Goal: Transaction & Acquisition: Purchase product/service

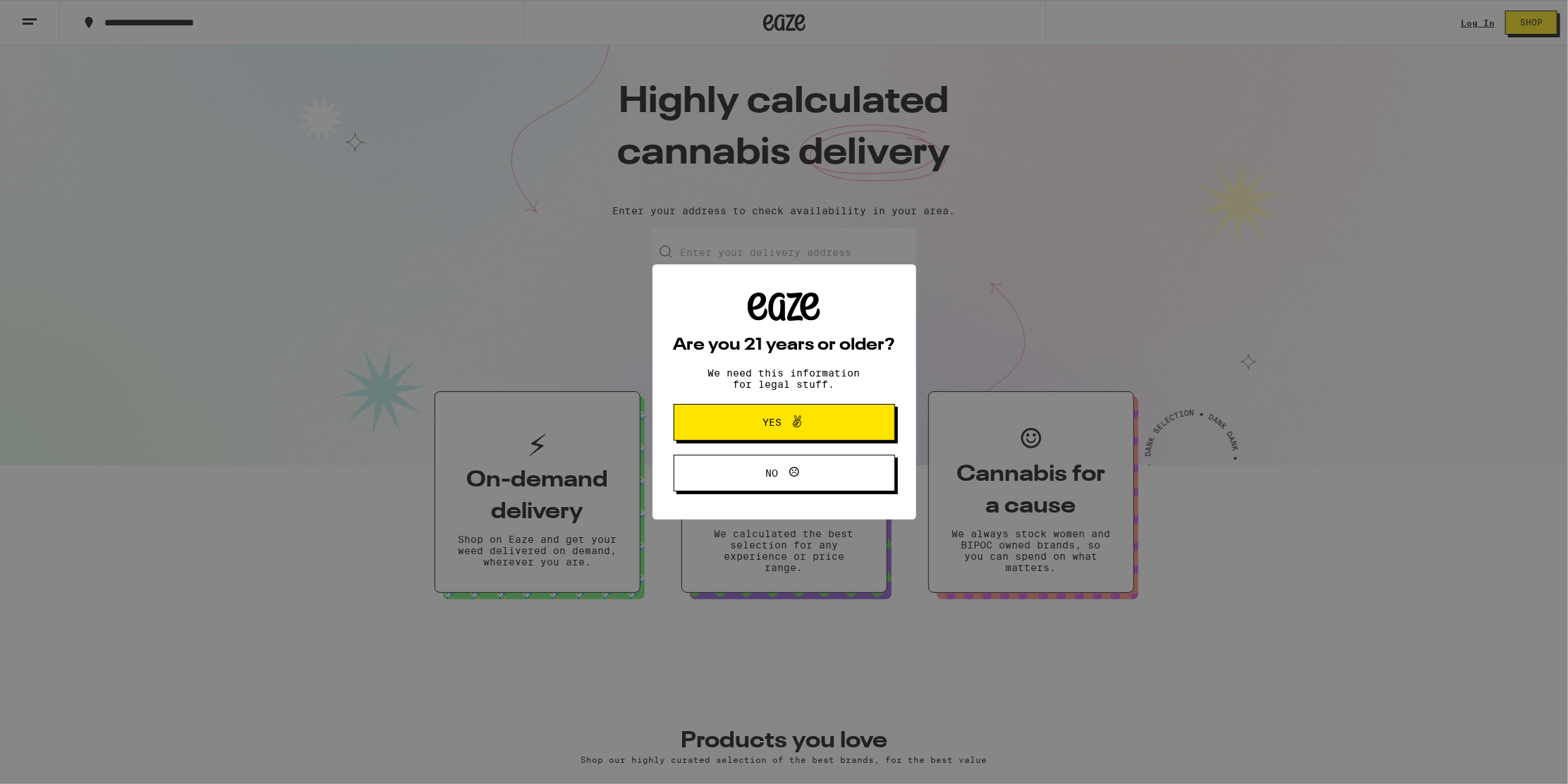
click at [835, 428] on span "Yes" at bounding box center [784, 422] width 107 height 18
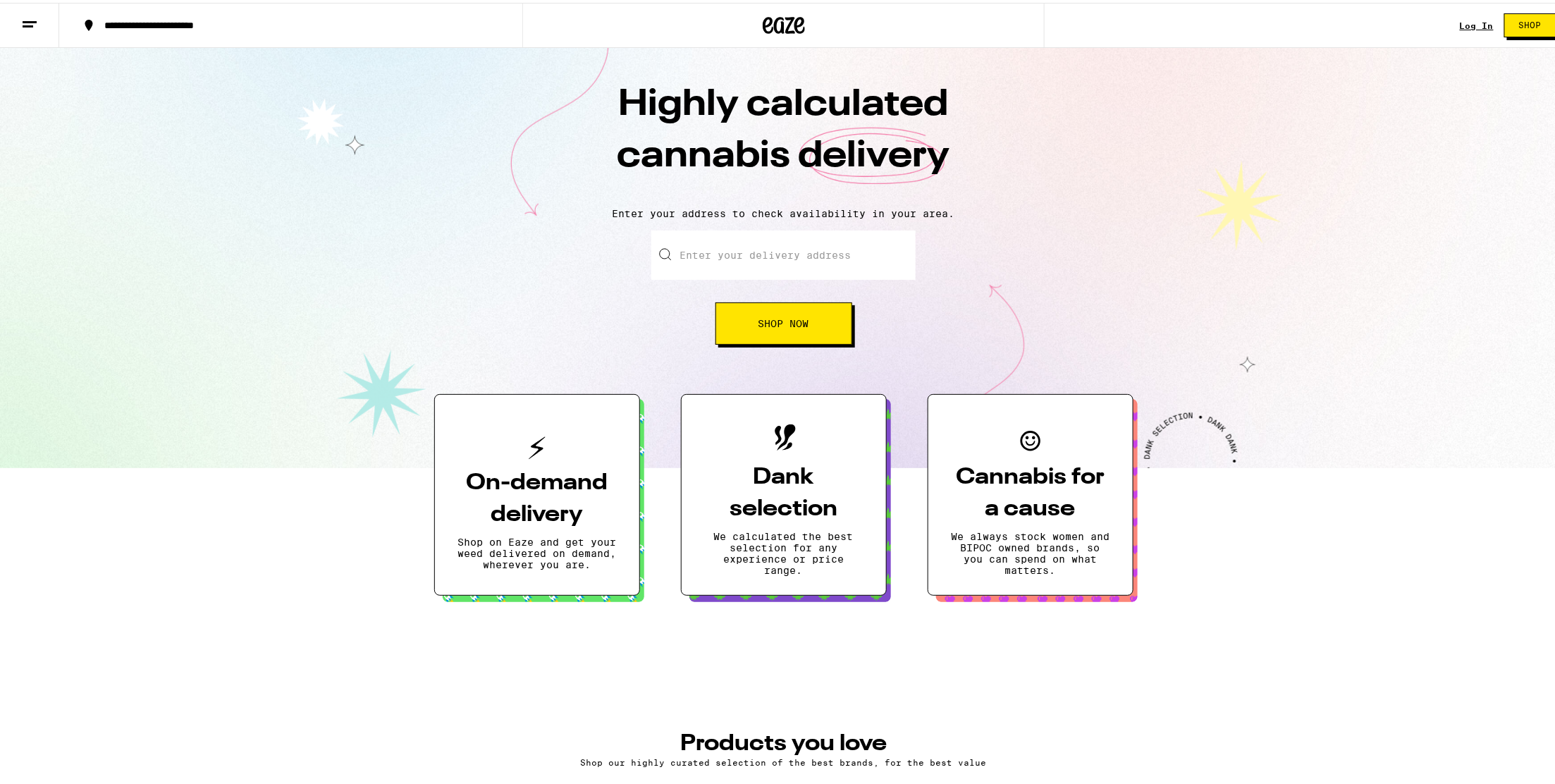
click at [1460, 22] on link "Log In" at bounding box center [1477, 22] width 34 height 9
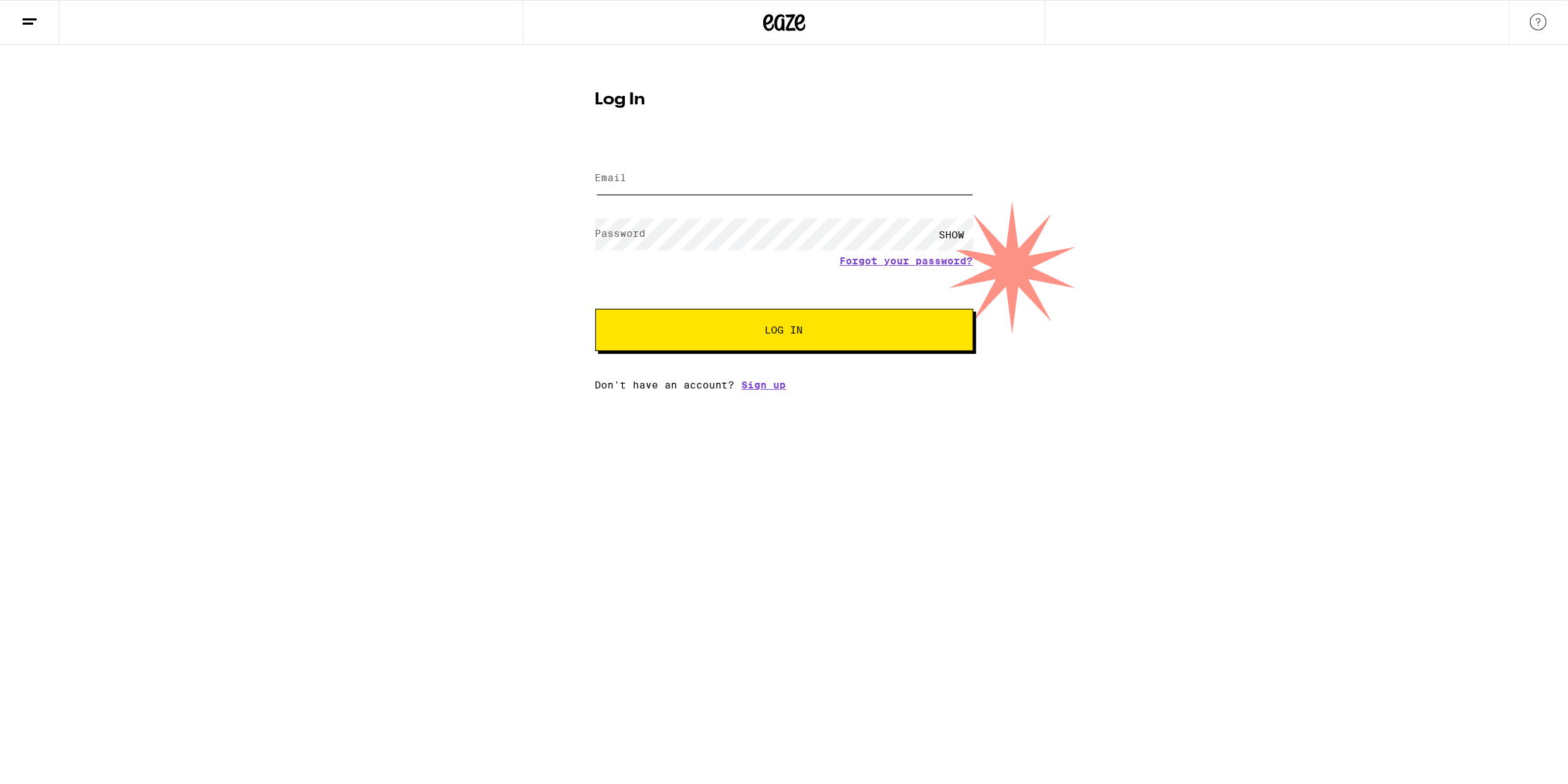
click at [682, 173] on input "Email" at bounding box center [784, 179] width 378 height 32
type input "[EMAIL_ADDRESS][DOMAIN_NAME]"
click at [739, 334] on span "Log In" at bounding box center [784, 330] width 264 height 10
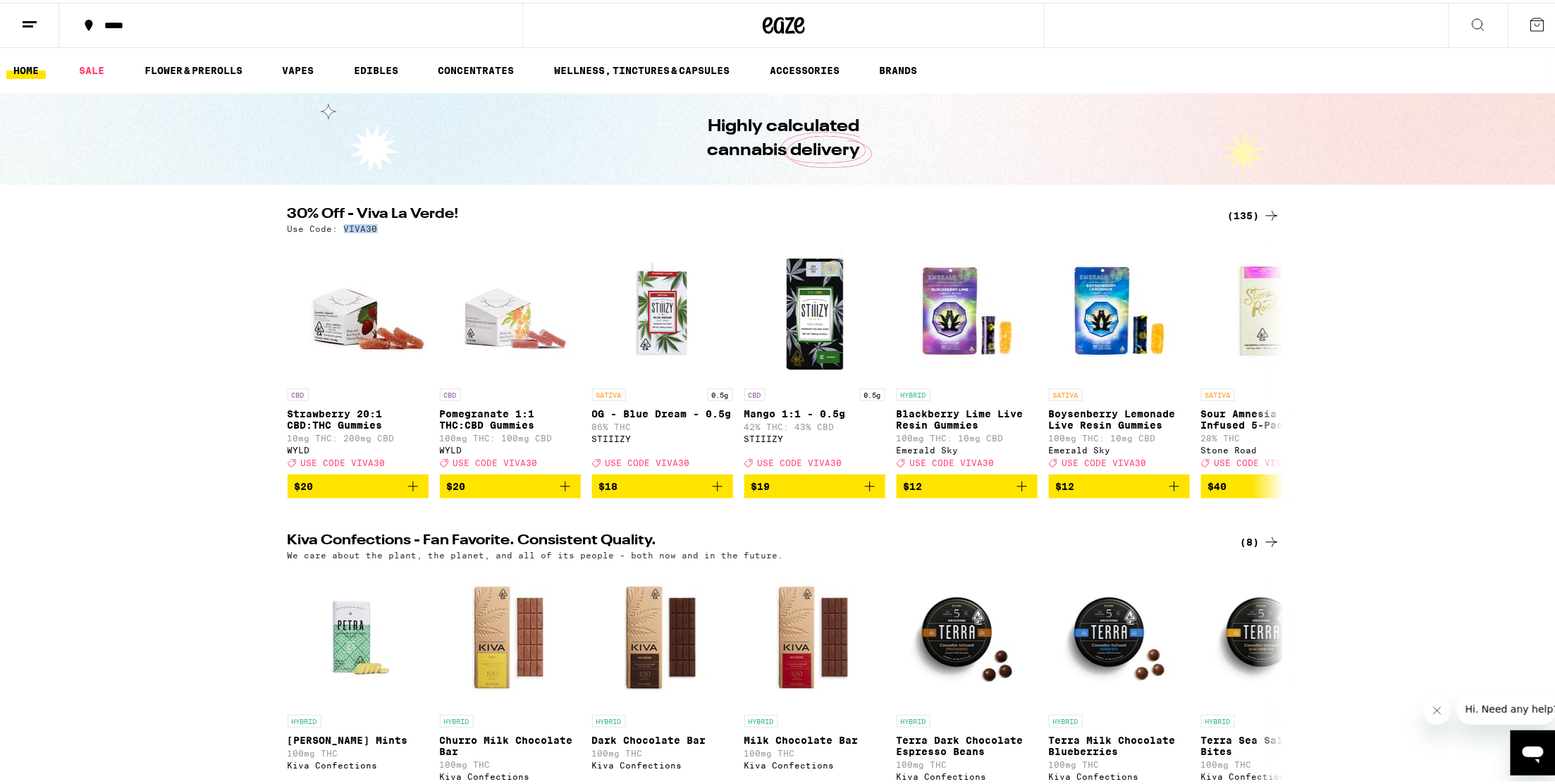
drag, startPoint x: 336, startPoint y: 227, endPoint x: 369, endPoint y: 229, distance: 33.1
click at [369, 229] on p "Use Code: VIVA30" at bounding box center [333, 226] width 90 height 9
copy p "VIVA30"
click at [1242, 216] on div "(135)" at bounding box center [1254, 213] width 52 height 17
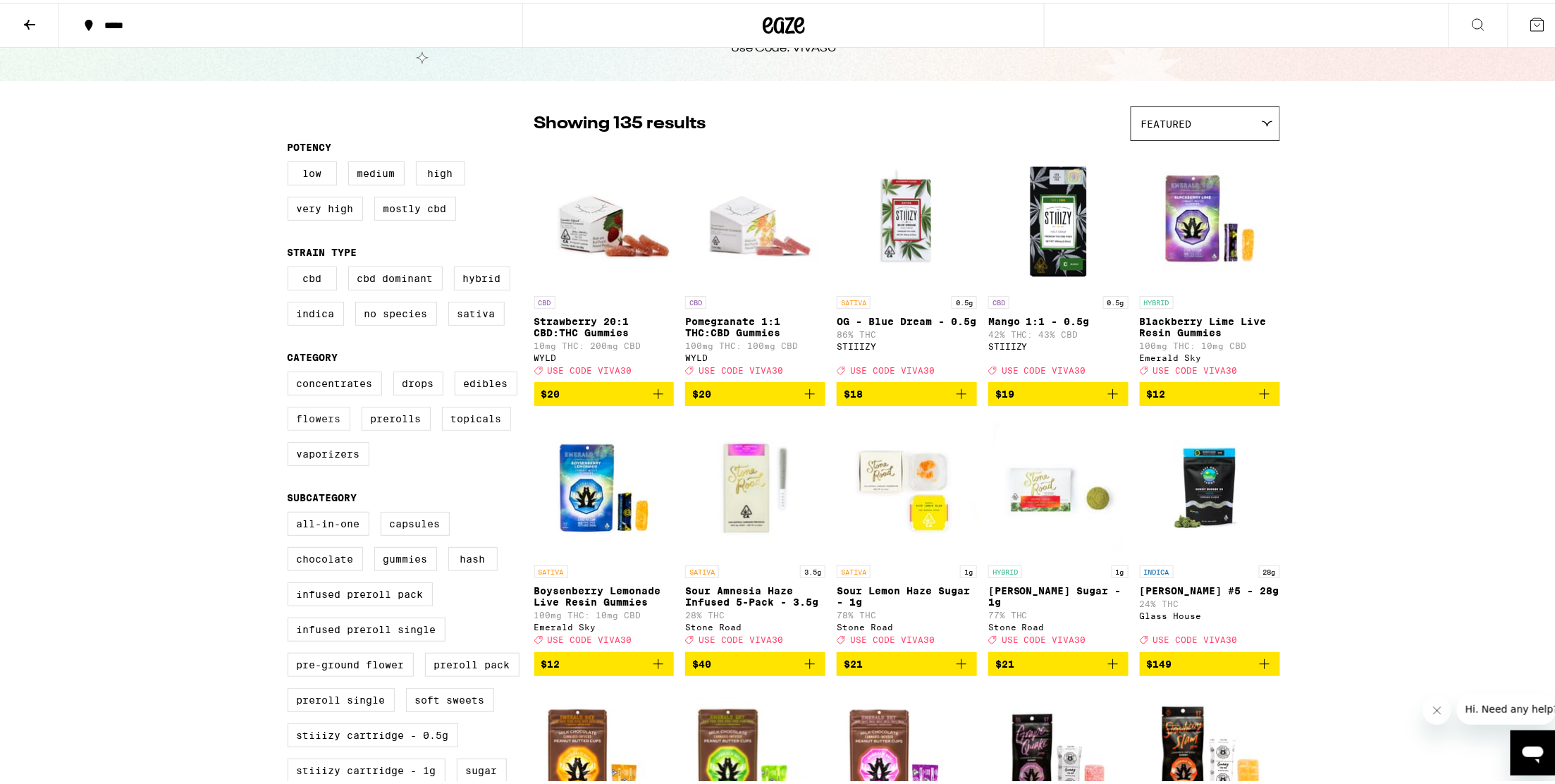
scroll to position [78, 0]
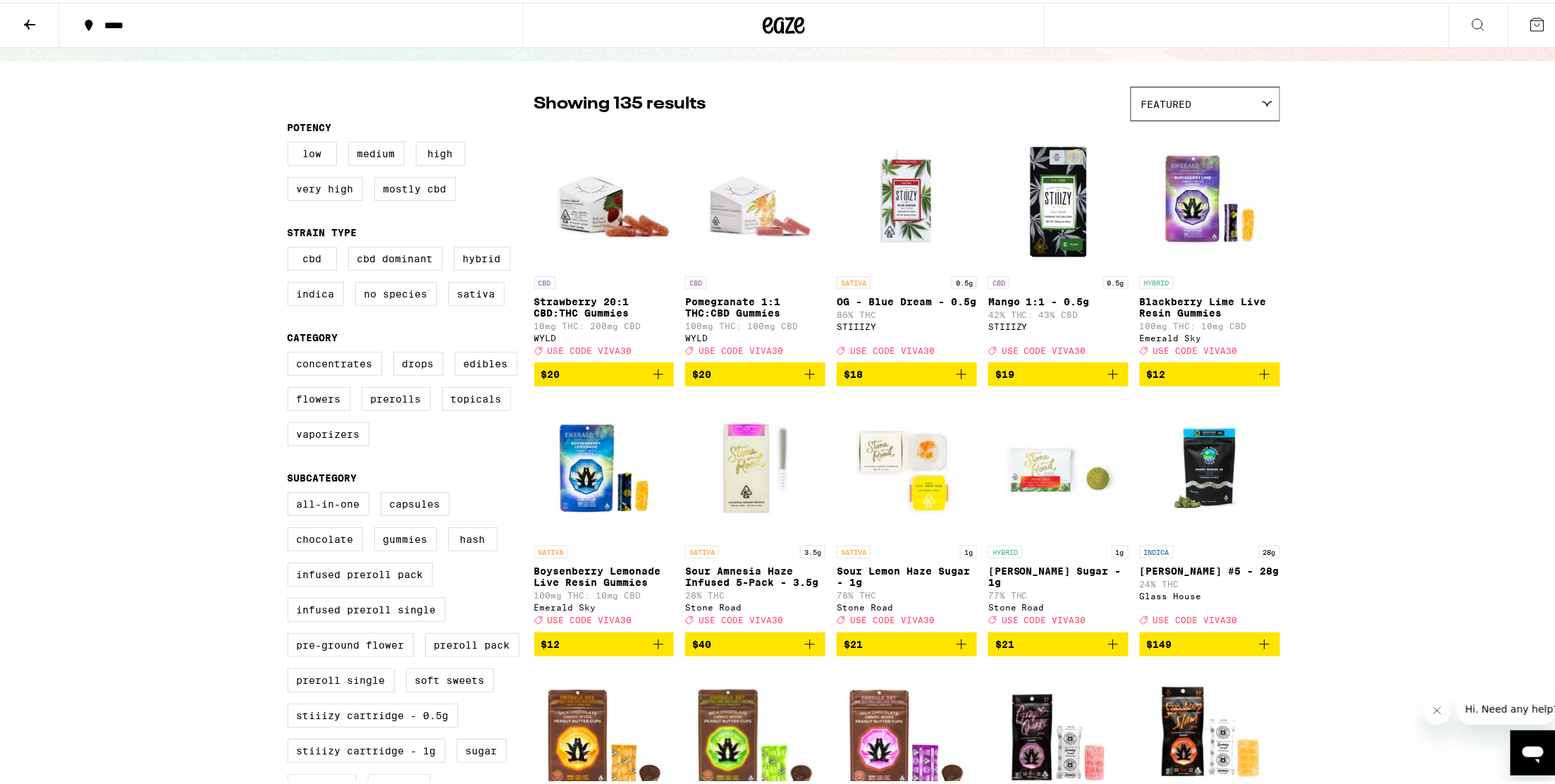
click at [1185, 216] on img "Open page for Blackberry Lime Live Resin Gummies from Emerald Sky" at bounding box center [1210, 195] width 140 height 141
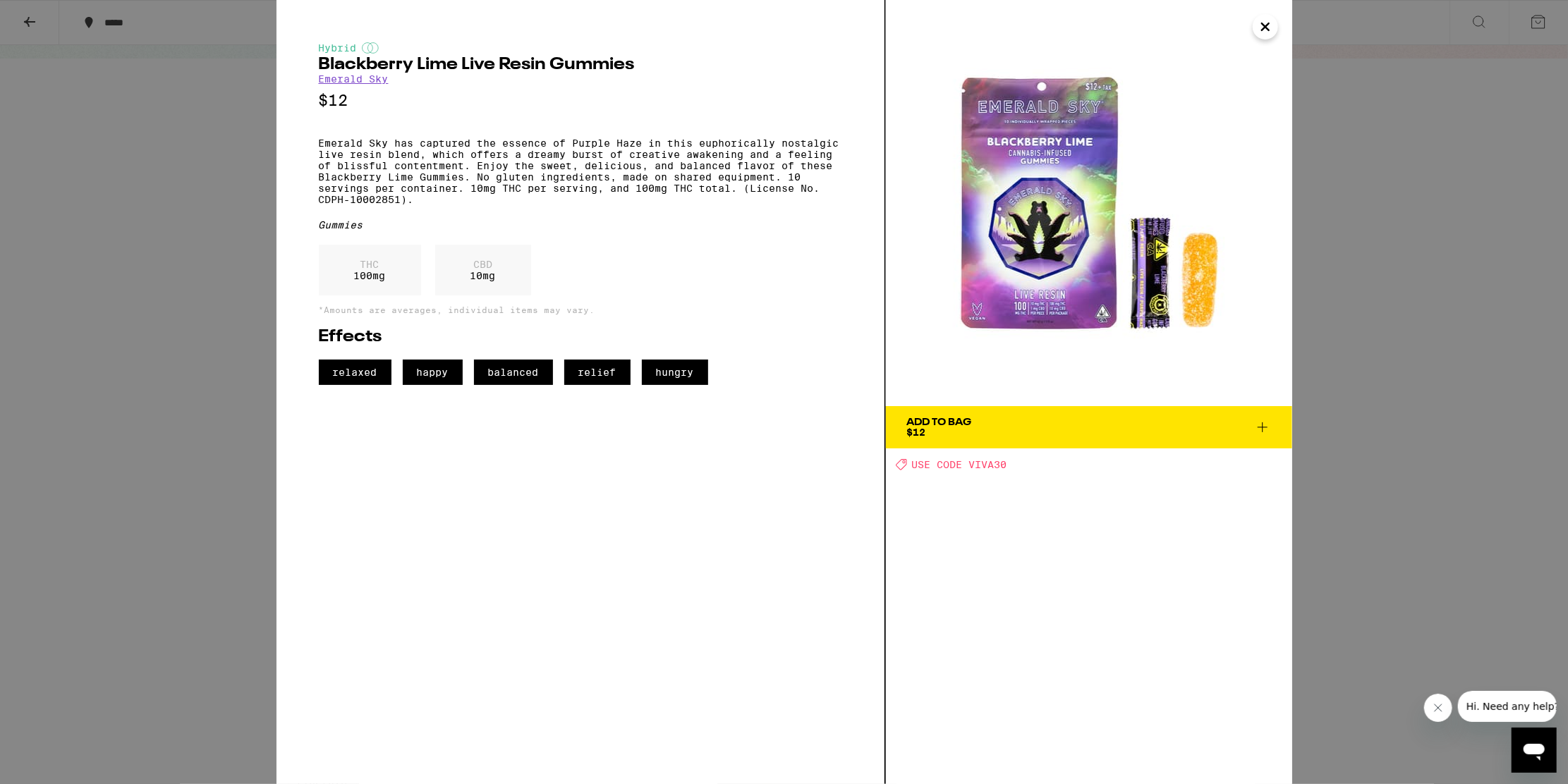
click at [1267, 28] on icon "Close" at bounding box center [1266, 27] width 7 height 7
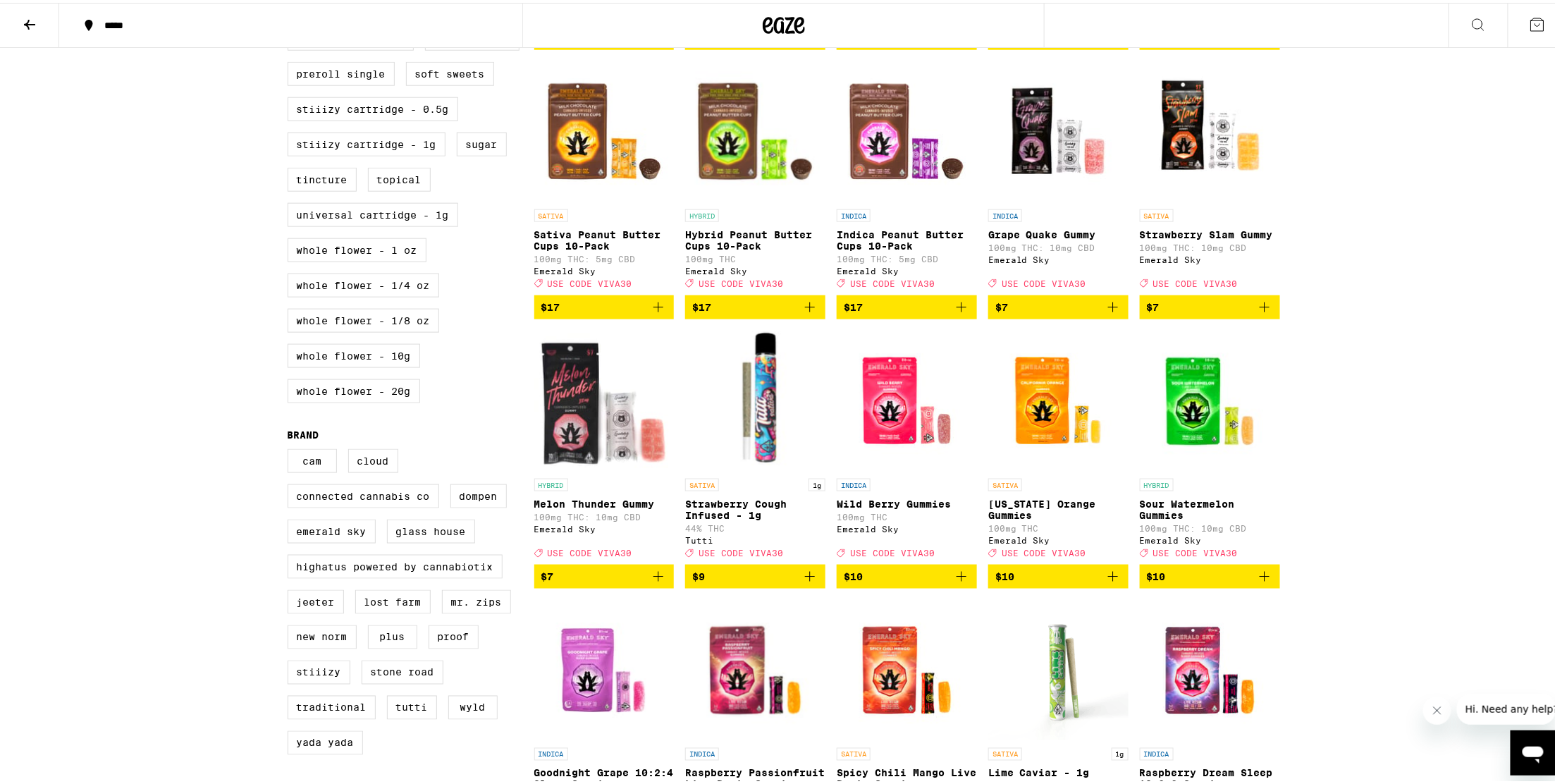
scroll to position [705, 0]
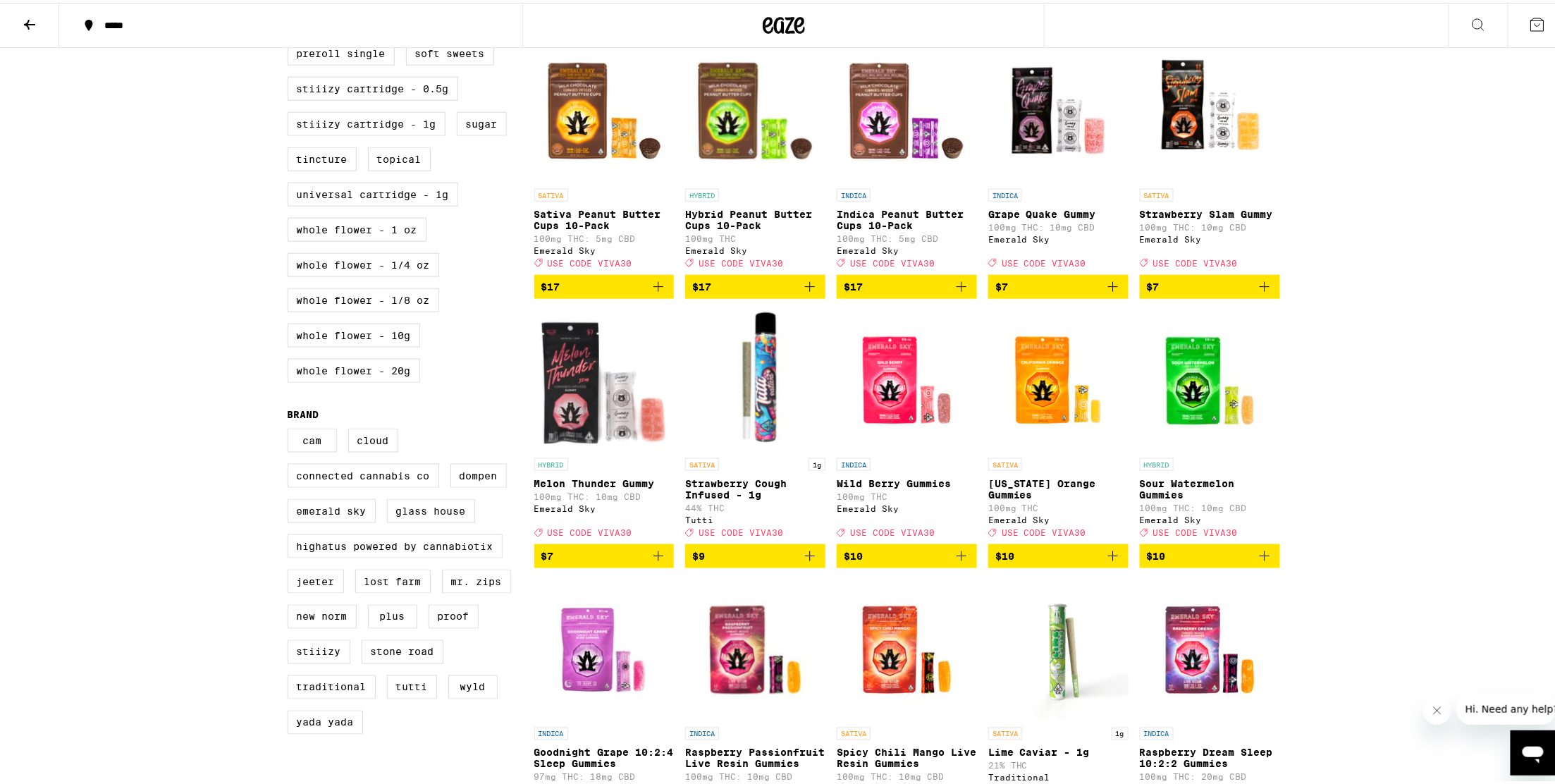
click at [659, 562] on icon "Add to bag" at bounding box center [658, 553] width 17 height 17
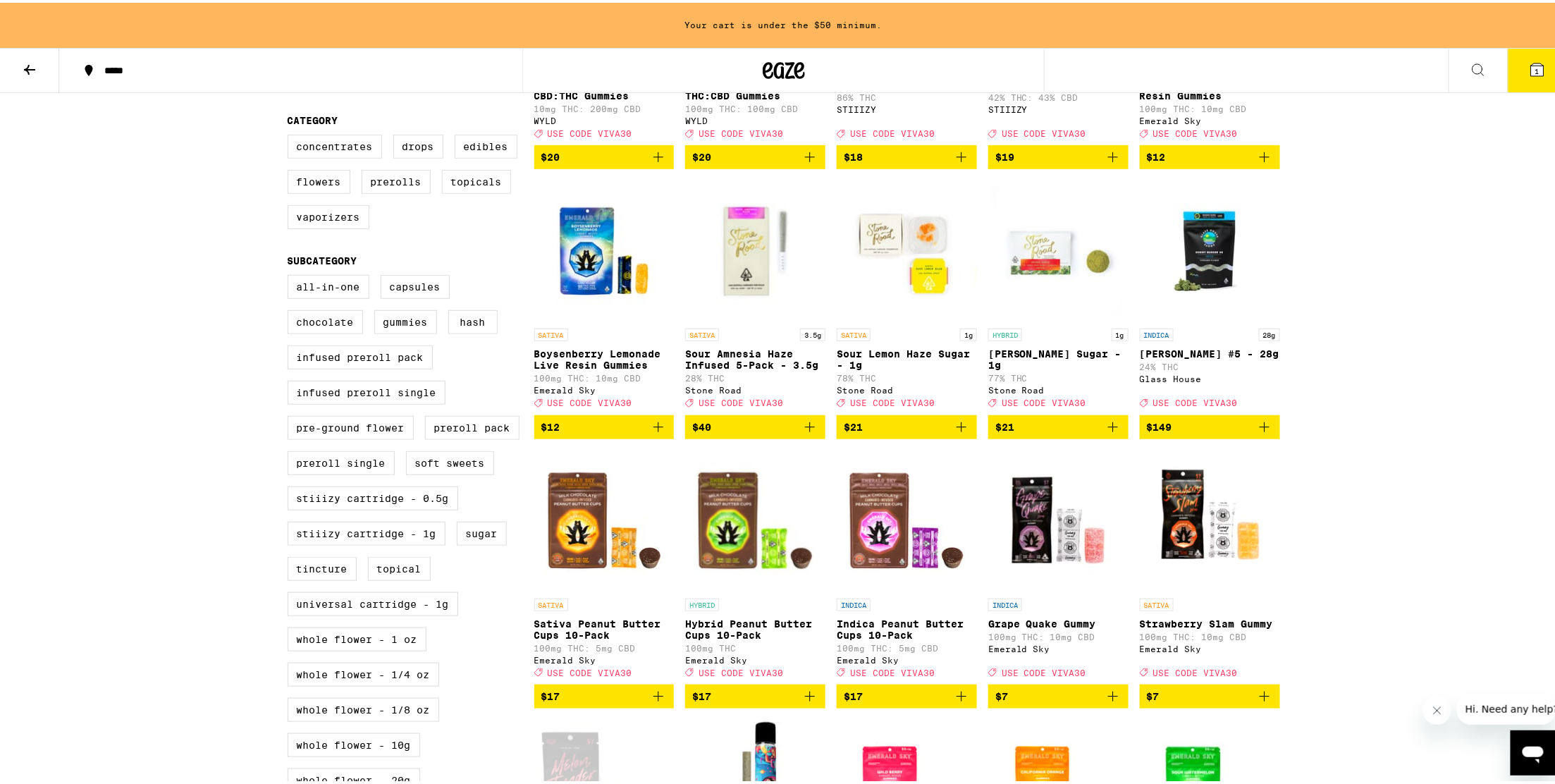
scroll to position [358, 0]
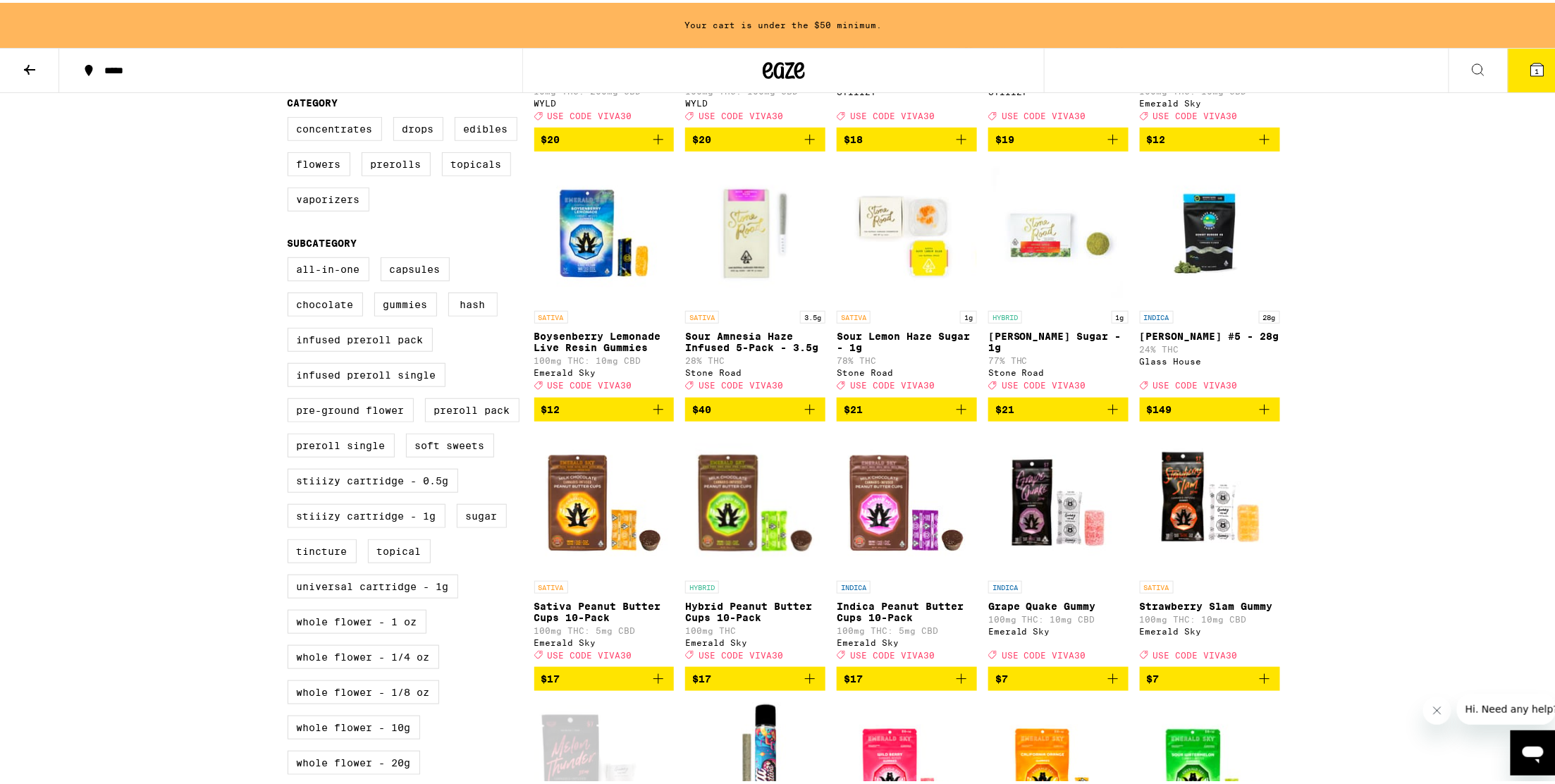
click at [655, 684] on icon "Add to bag" at bounding box center [658, 676] width 17 height 17
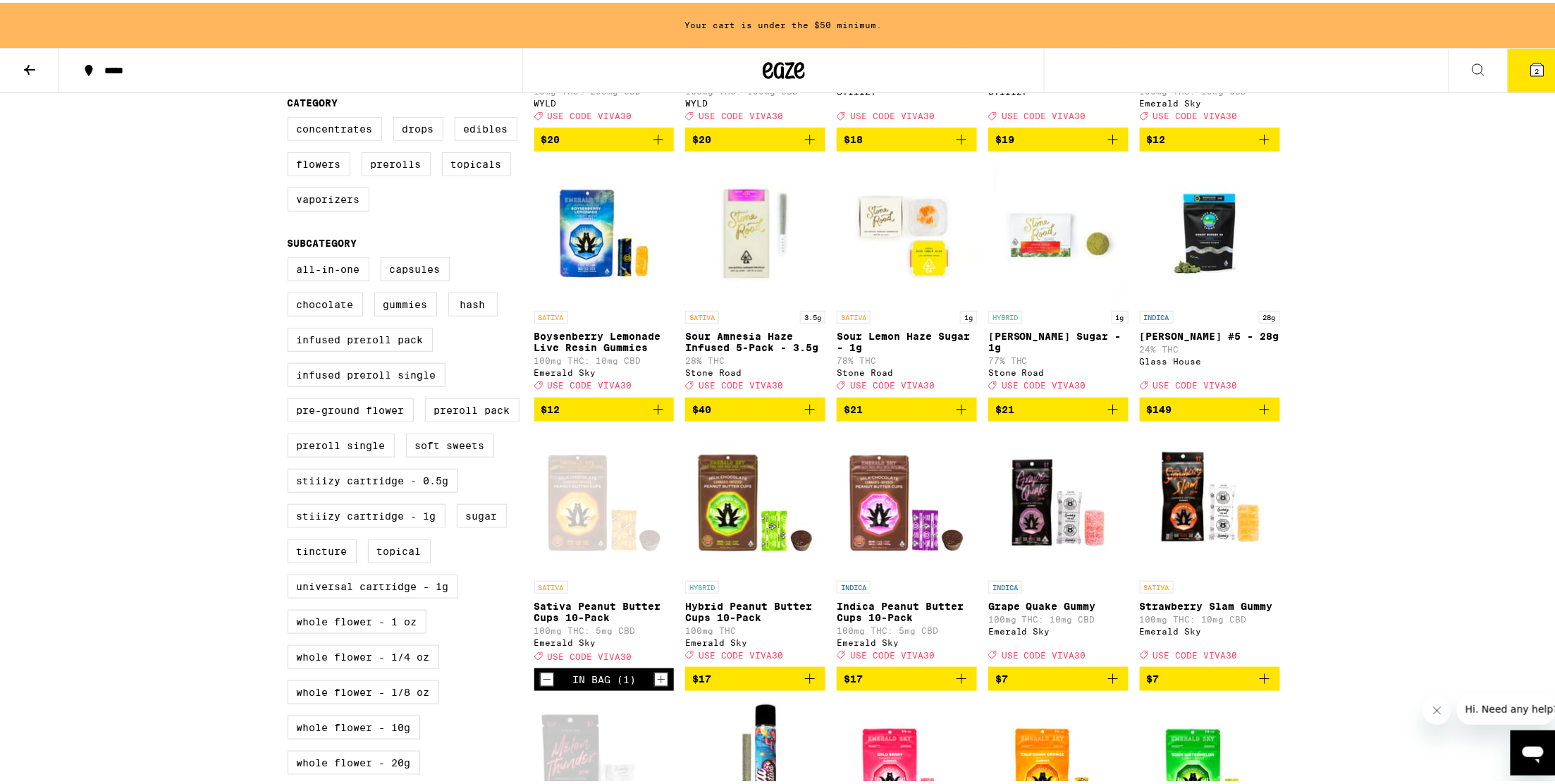
click at [1266, 415] on icon "Add to bag" at bounding box center [1264, 406] width 17 height 17
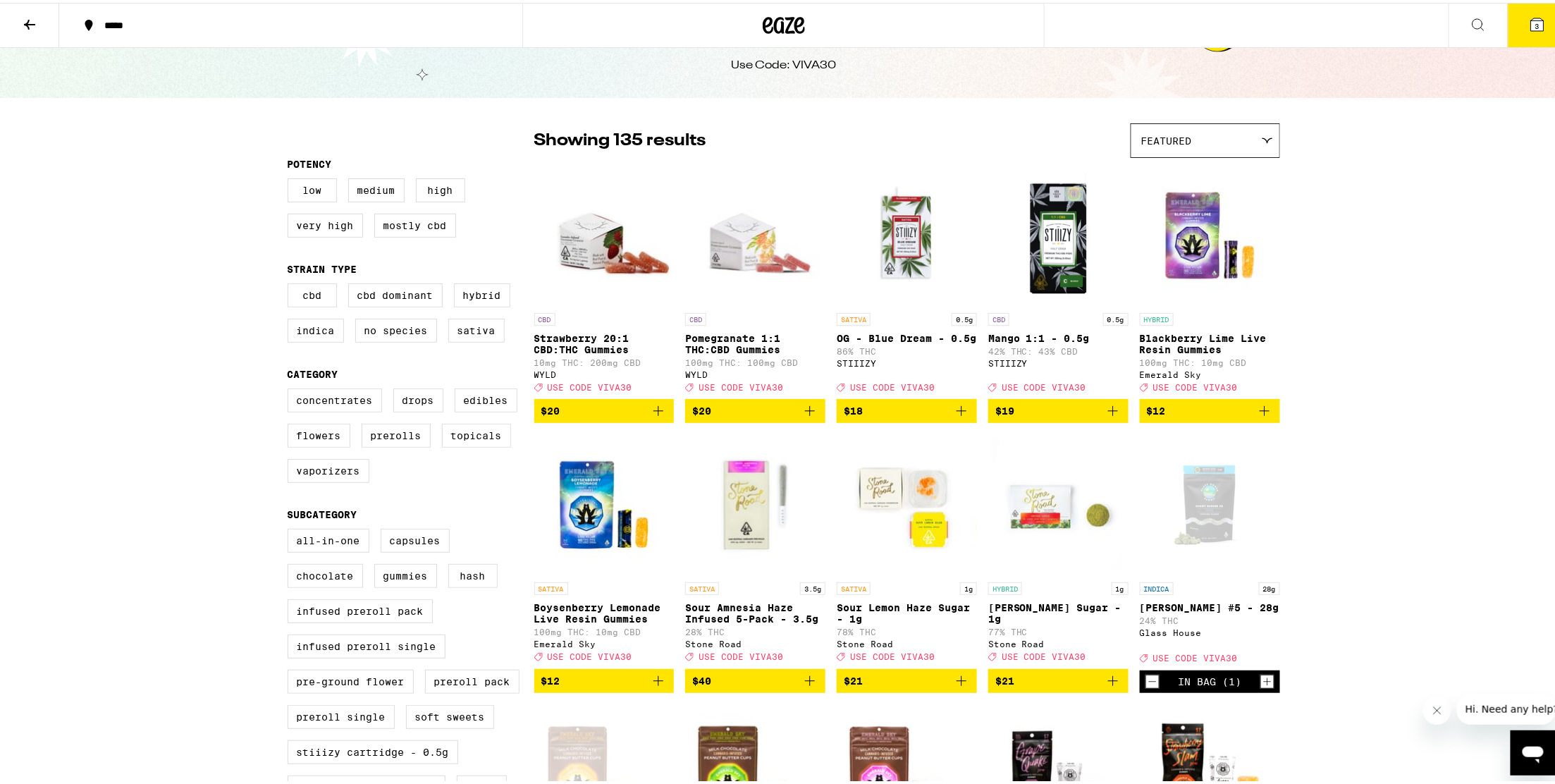
scroll to position [0, 0]
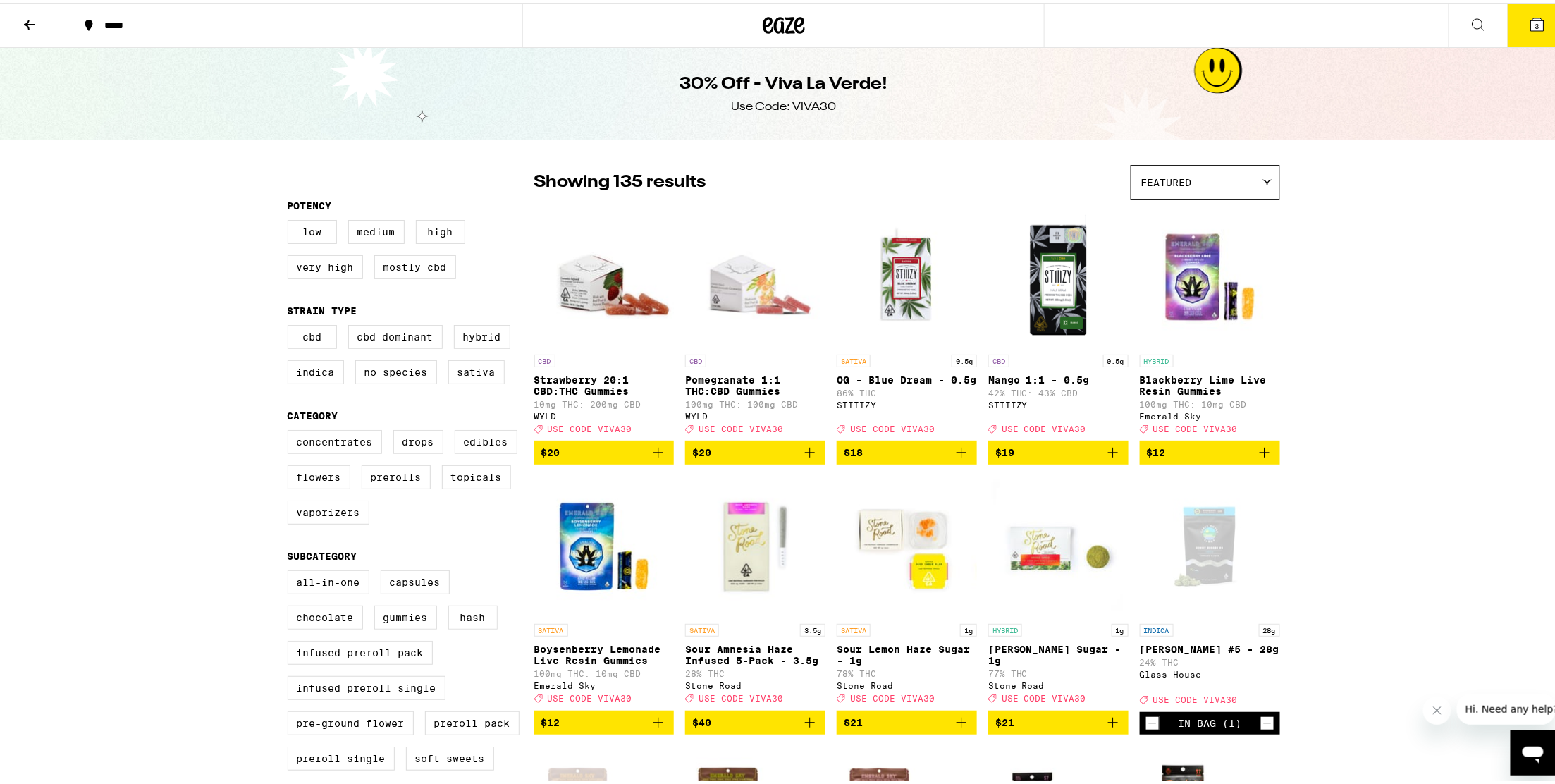
click at [33, 19] on icon at bounding box center [29, 22] width 17 height 17
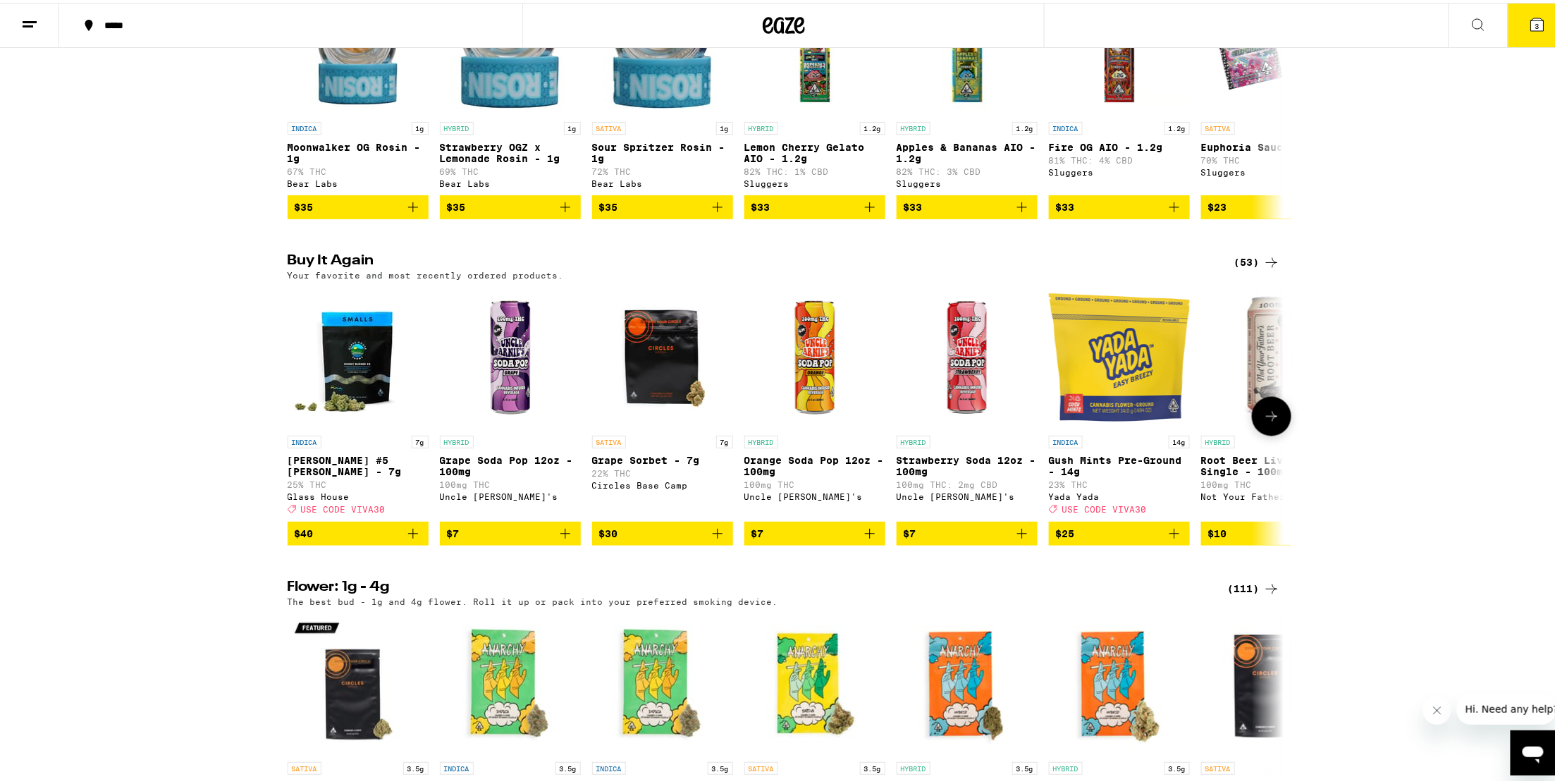
scroll to position [1253, 0]
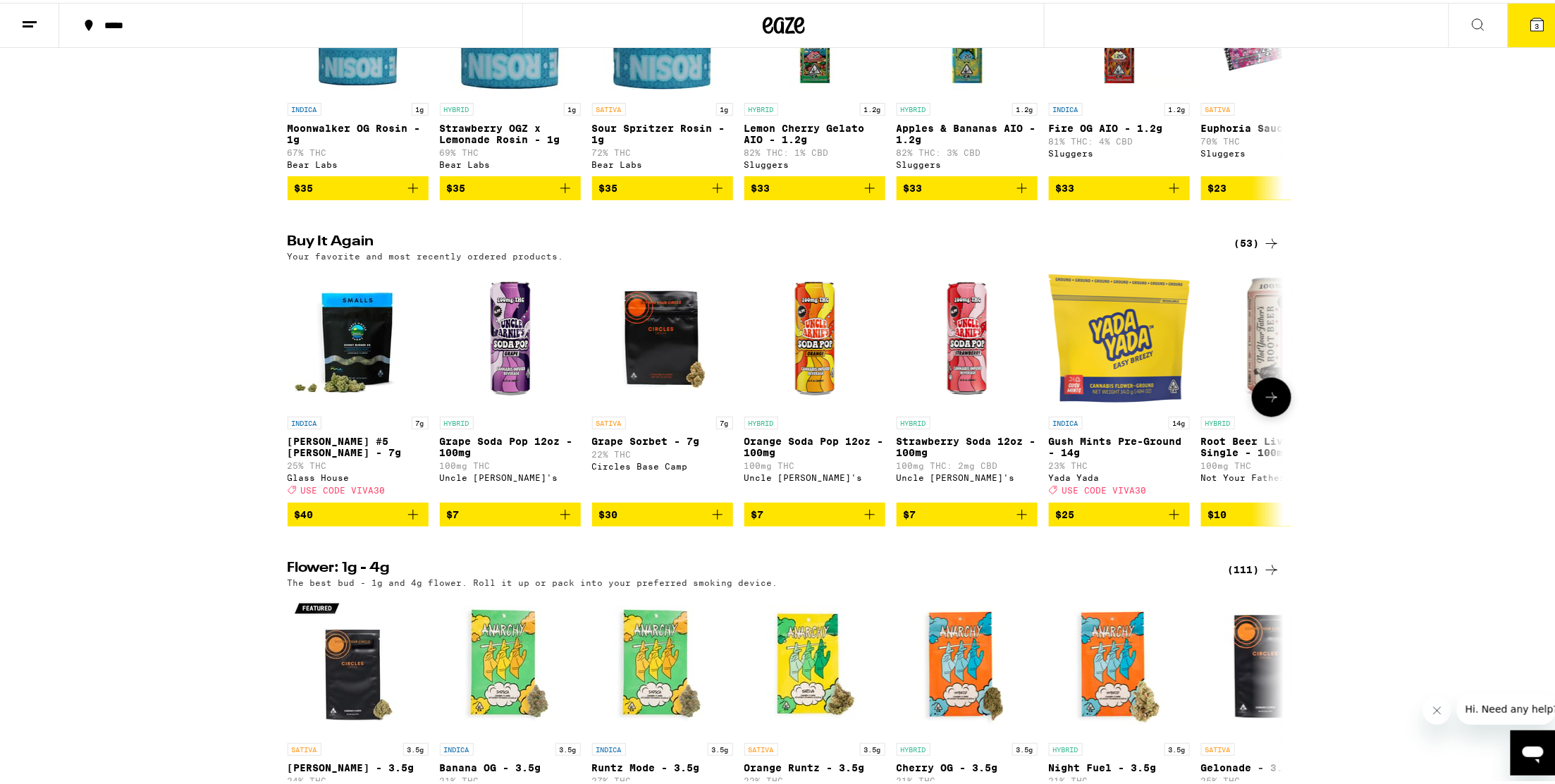
click at [1269, 404] on icon at bounding box center [1271, 394] width 17 height 17
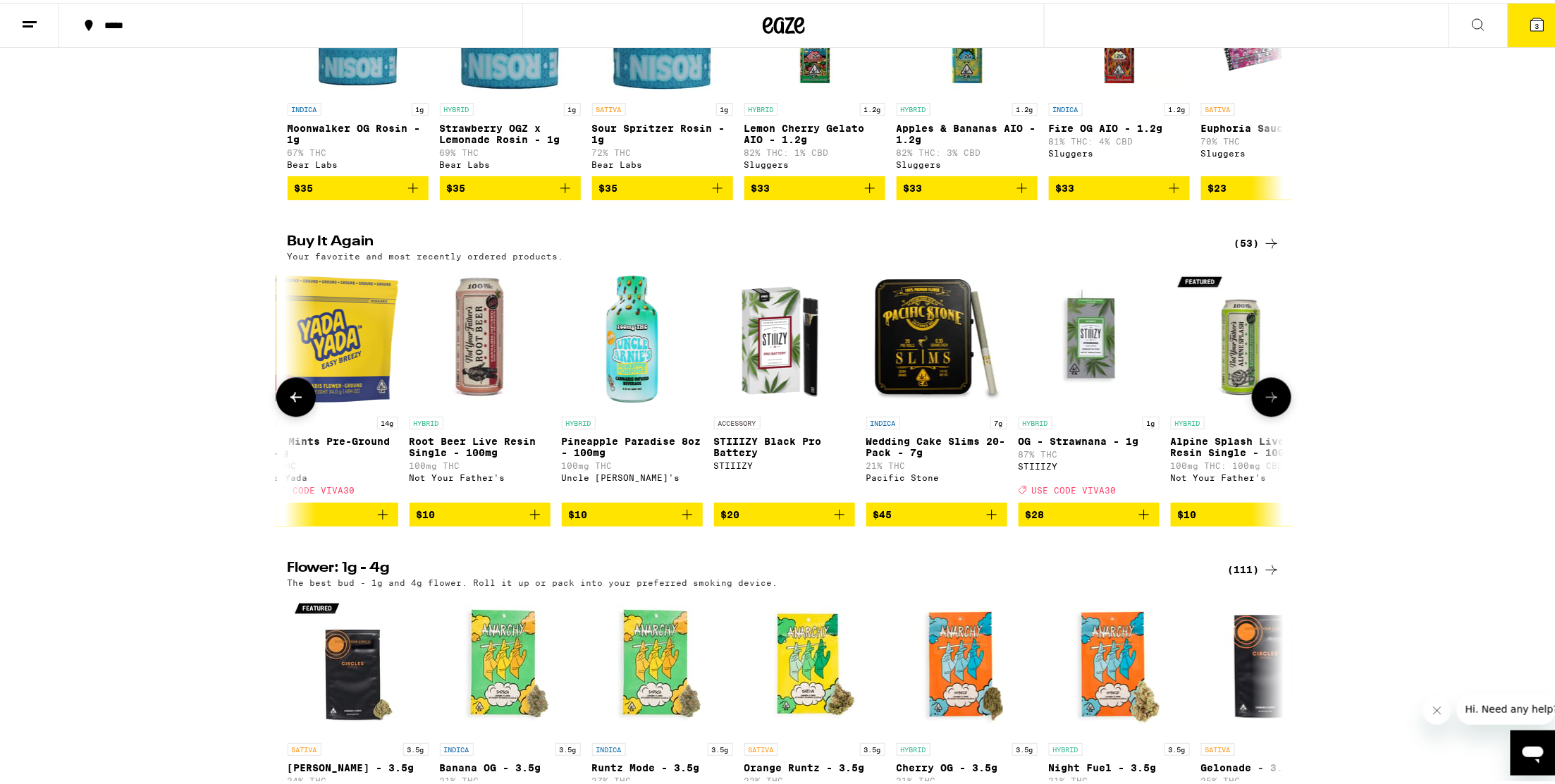
scroll to position [0, 838]
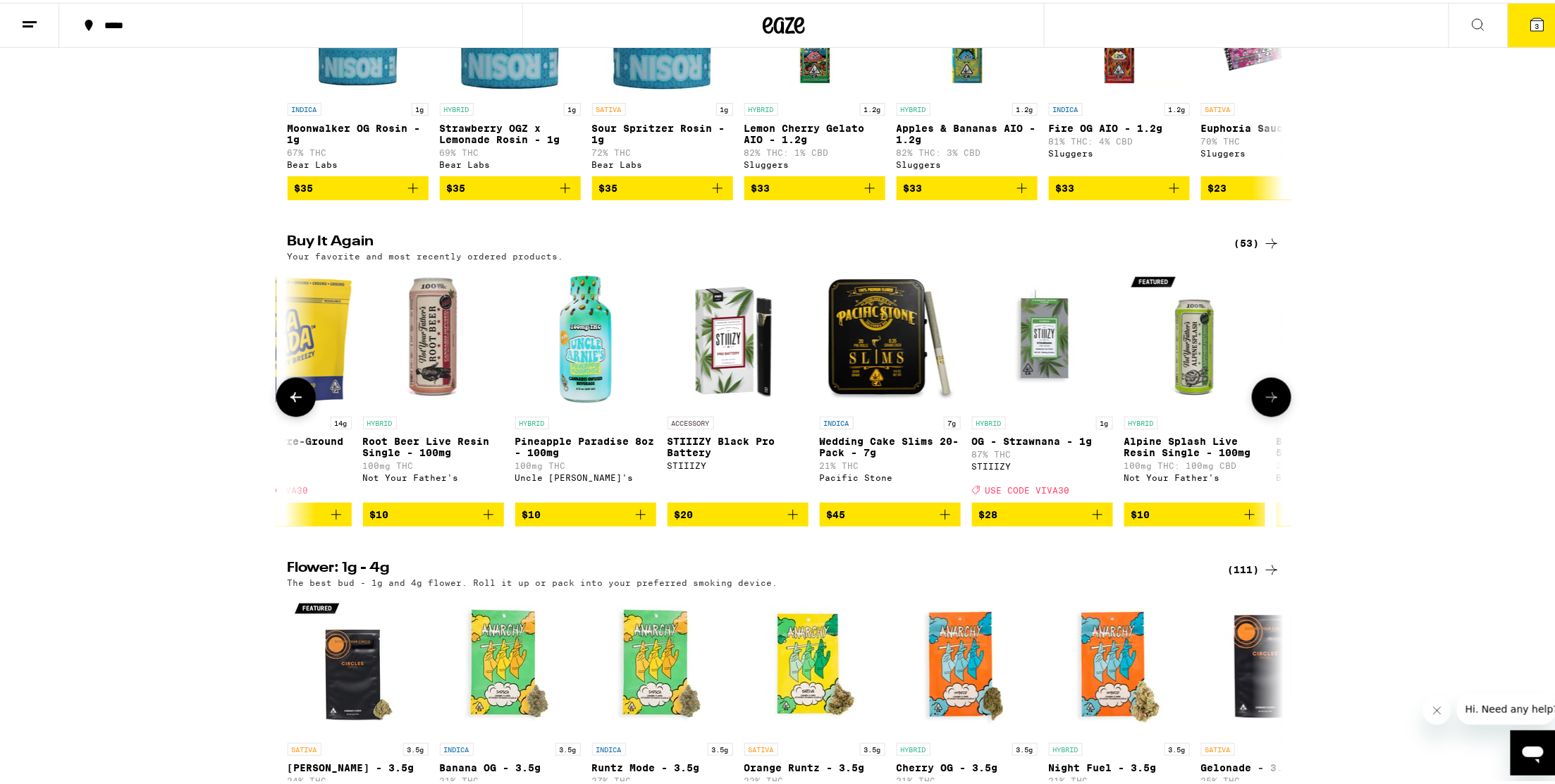
click at [487, 516] on icon "Add to bag" at bounding box center [489, 512] width 10 height 10
click at [485, 521] on icon "Increment" at bounding box center [492, 512] width 13 height 17
click at [1241, 520] on icon "Add to bag" at bounding box center [1249, 511] width 17 height 17
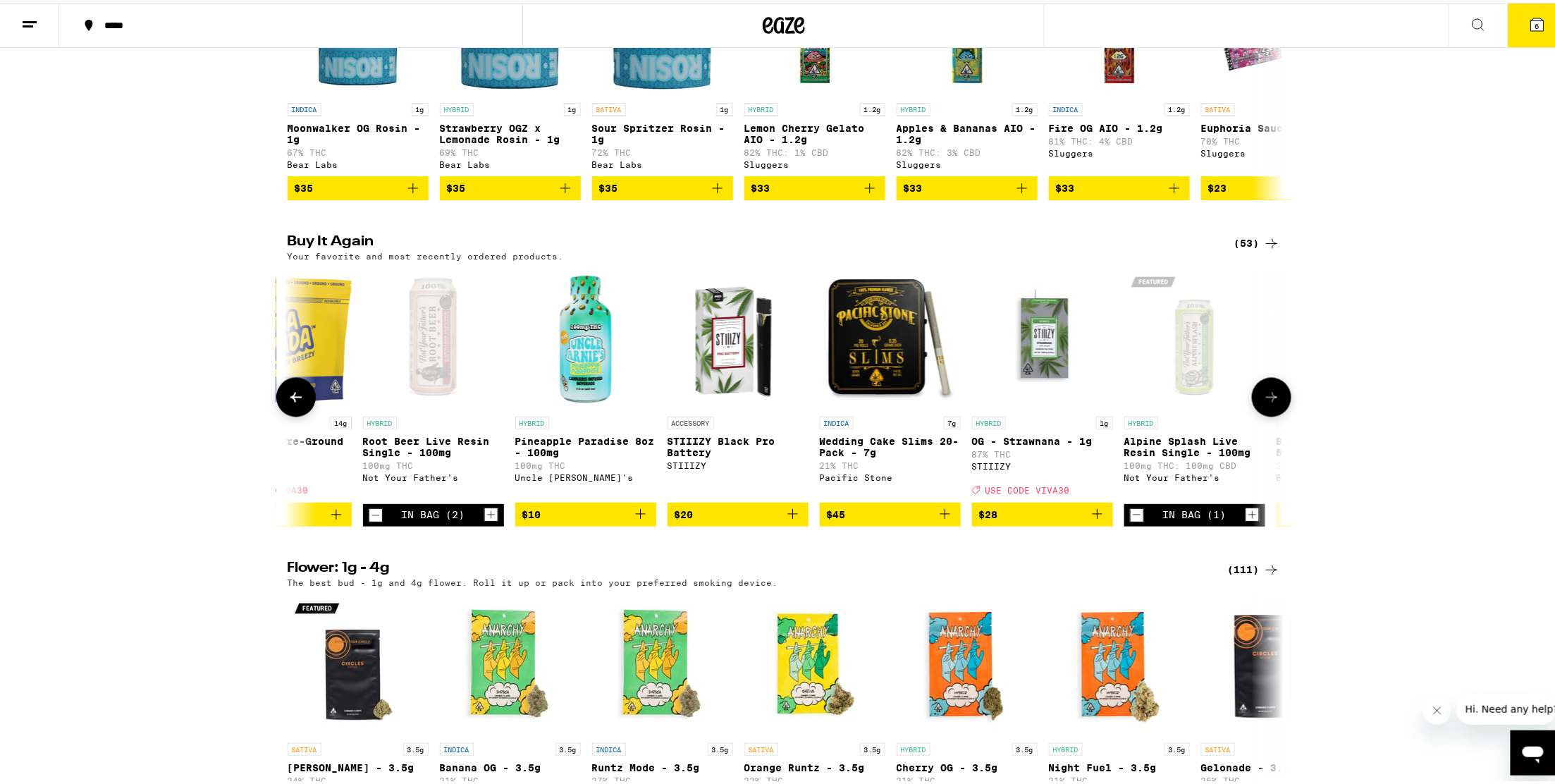
click at [1248, 521] on icon "Increment" at bounding box center [1253, 512] width 13 height 17
click at [289, 404] on icon at bounding box center [296, 394] width 17 height 17
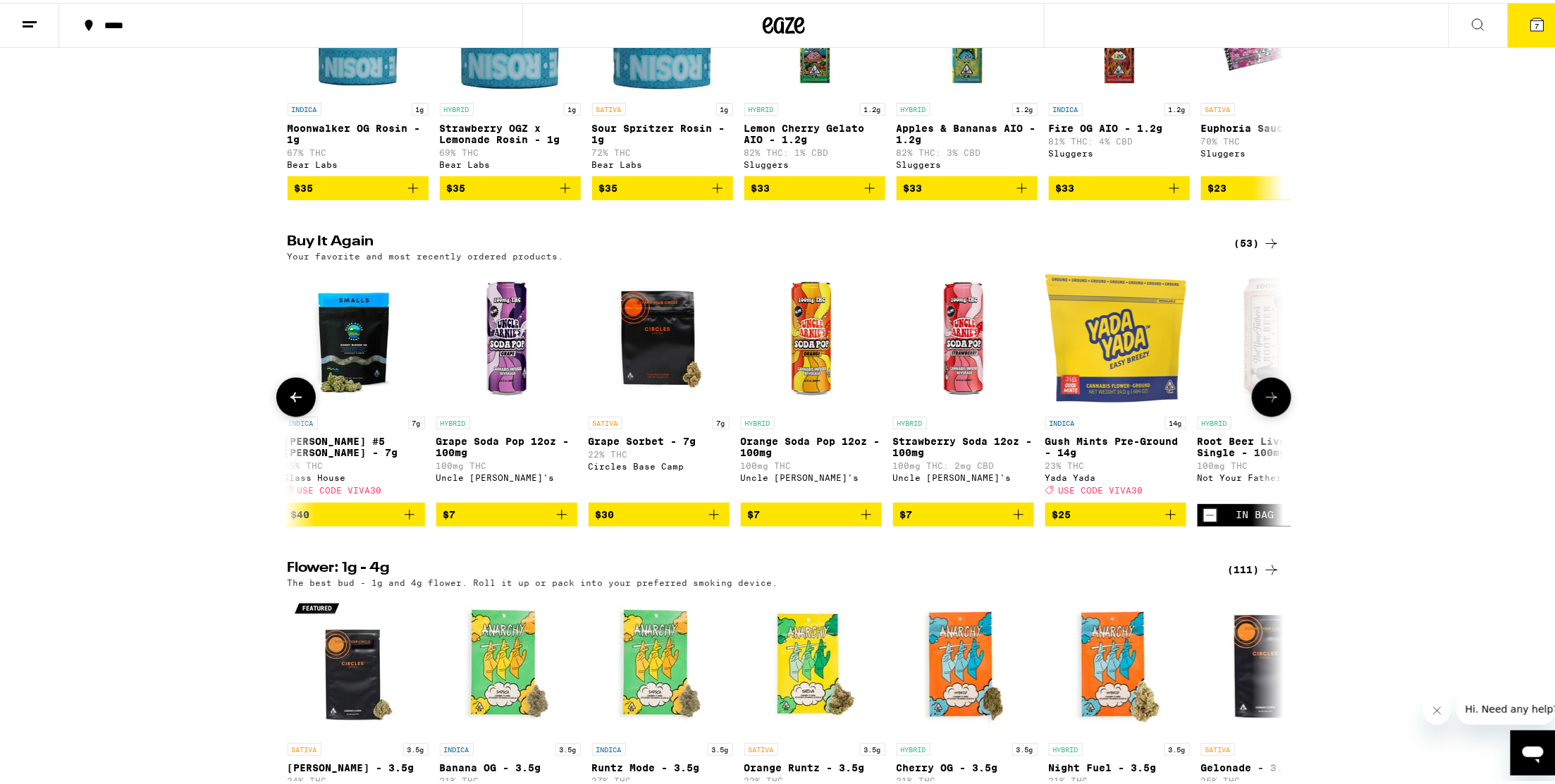
scroll to position [0, 0]
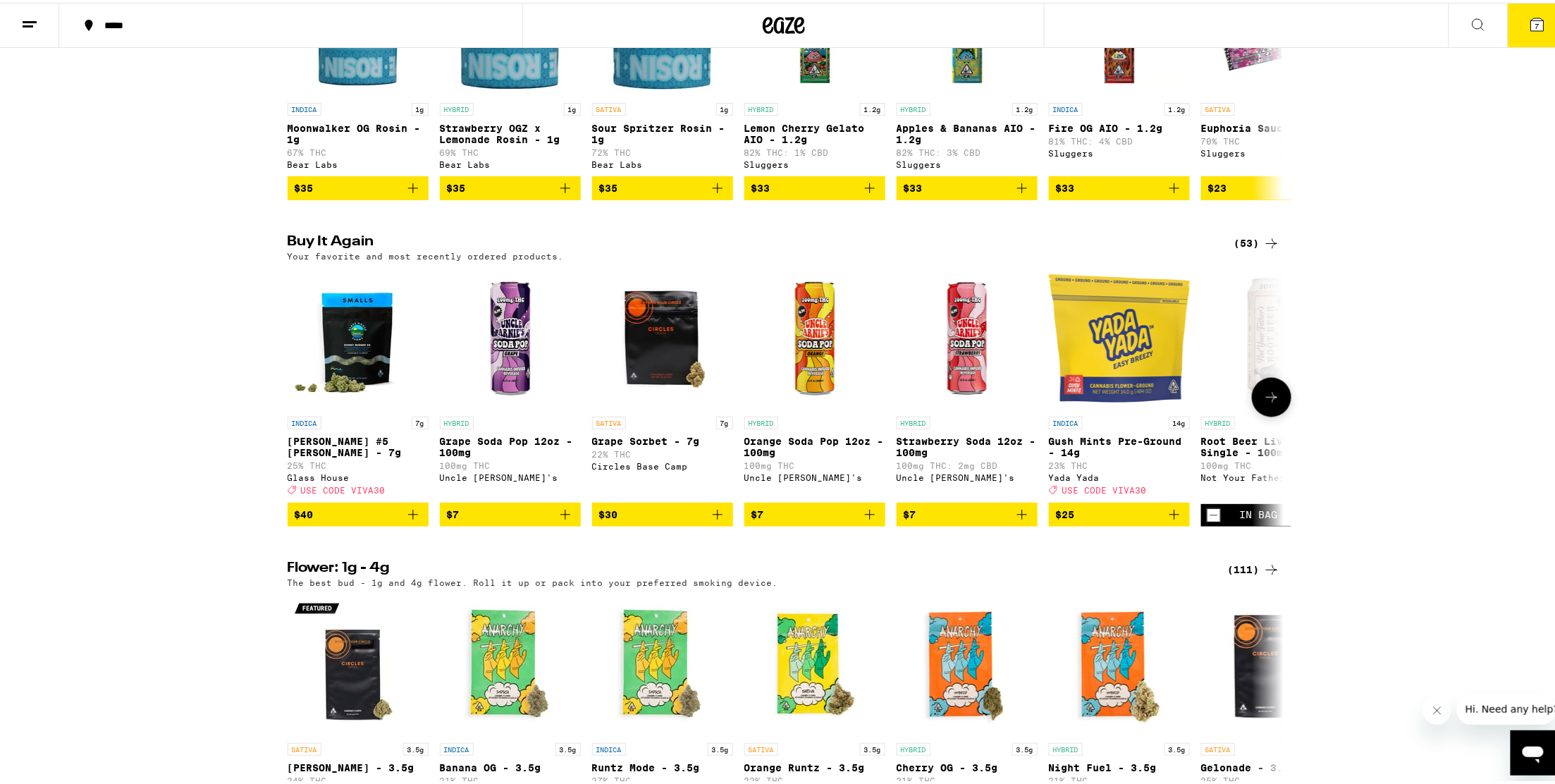
click at [568, 524] on button "$7" at bounding box center [510, 511] width 141 height 24
click at [866, 520] on icon "Add to bag" at bounding box center [869, 511] width 17 height 17
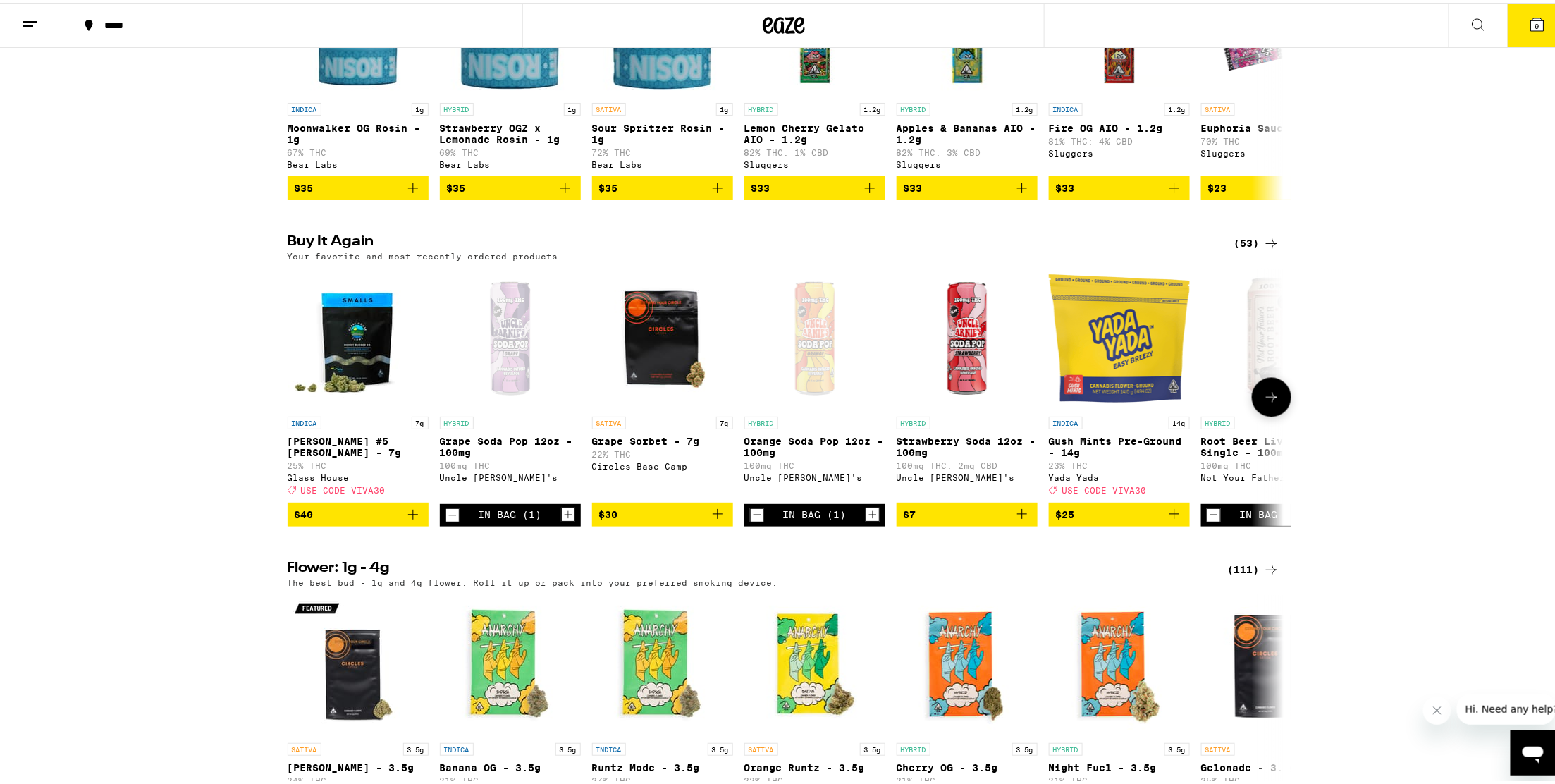
click at [1014, 520] on icon "Add to bag" at bounding box center [1022, 511] width 17 height 17
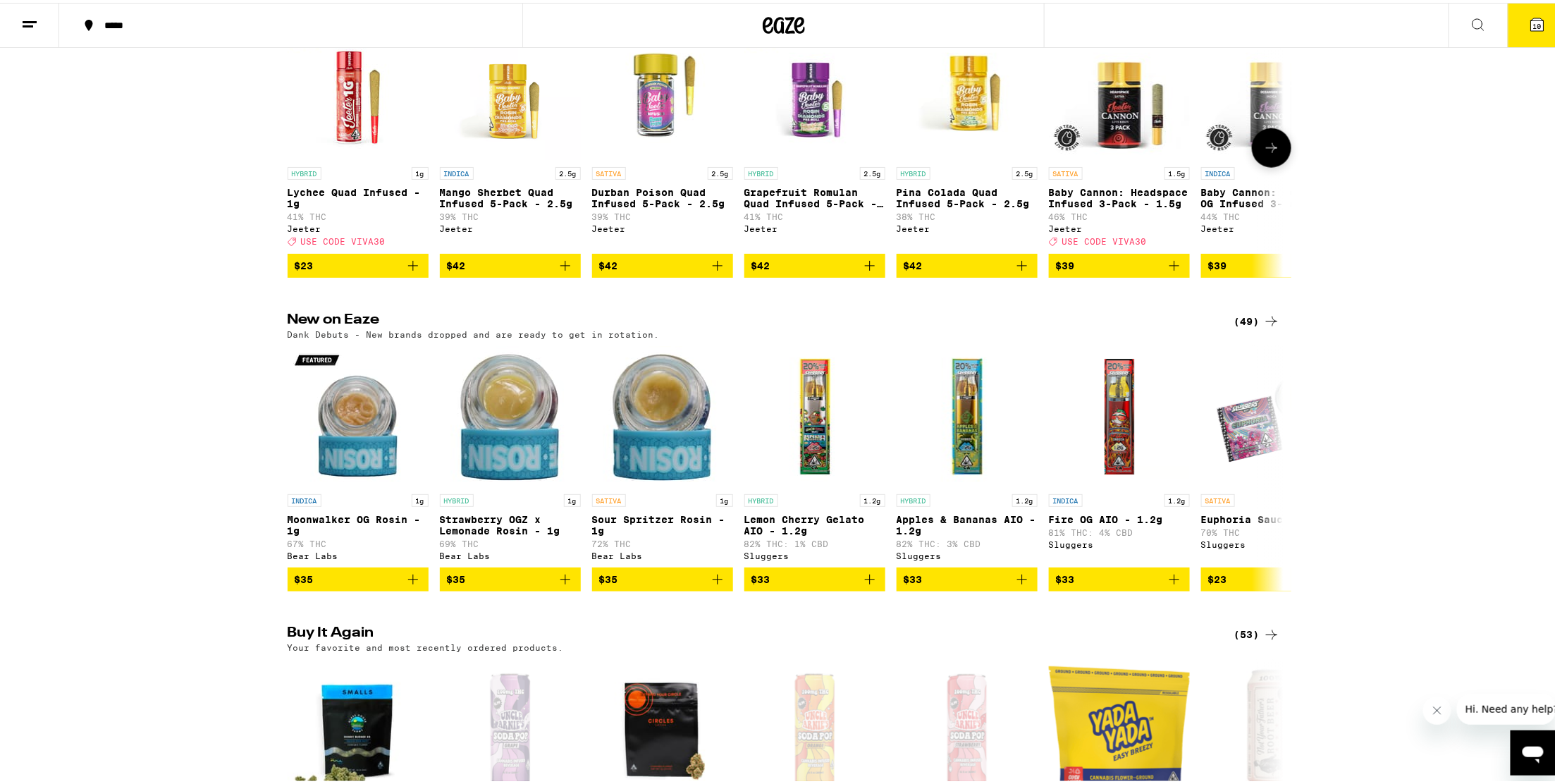
scroll to position [861, 0]
click at [1520, 24] on button "10" at bounding box center [1538, 22] width 59 height 43
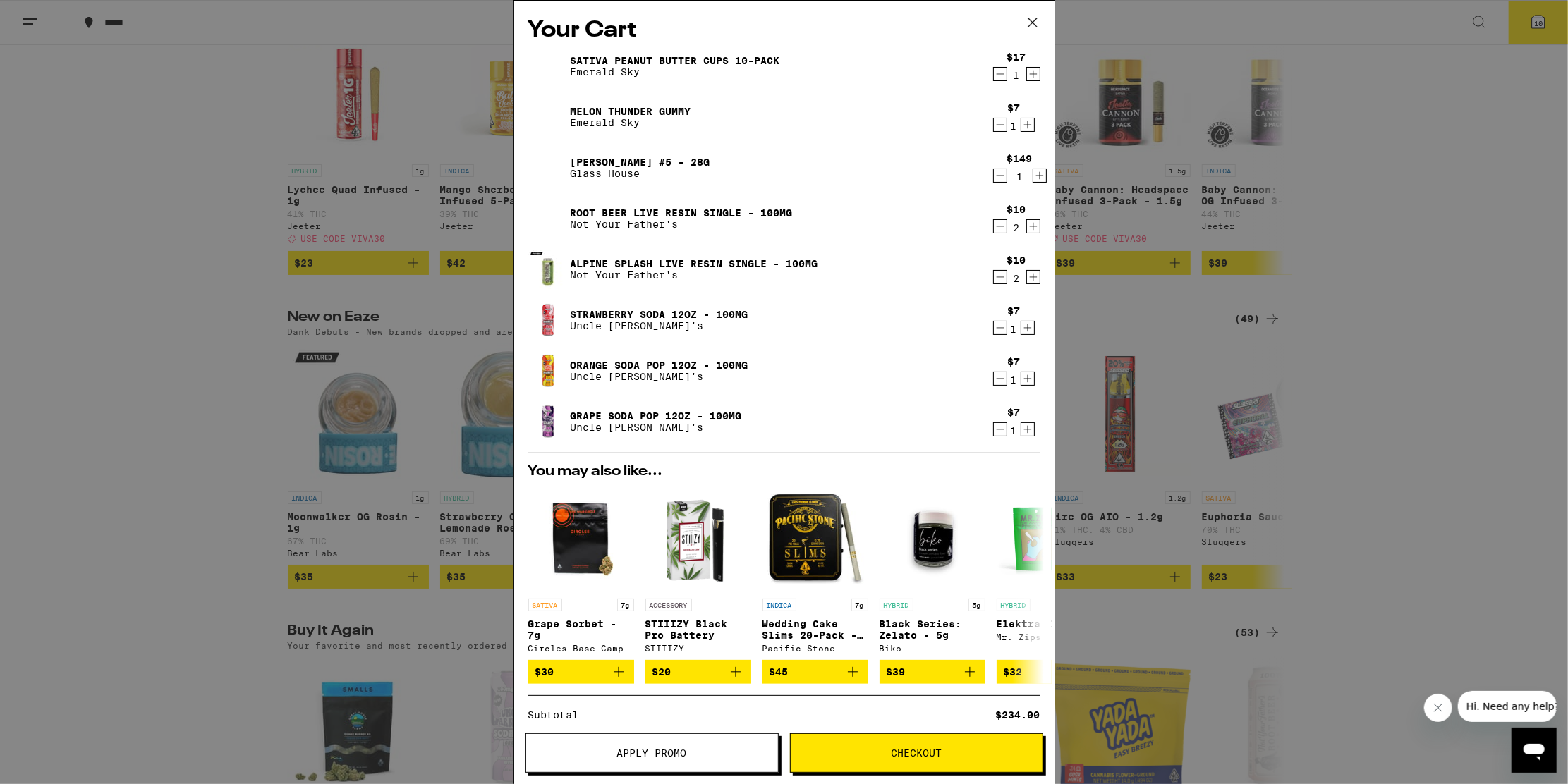
click at [664, 750] on span "Apply Promo" at bounding box center [652, 753] width 69 height 10
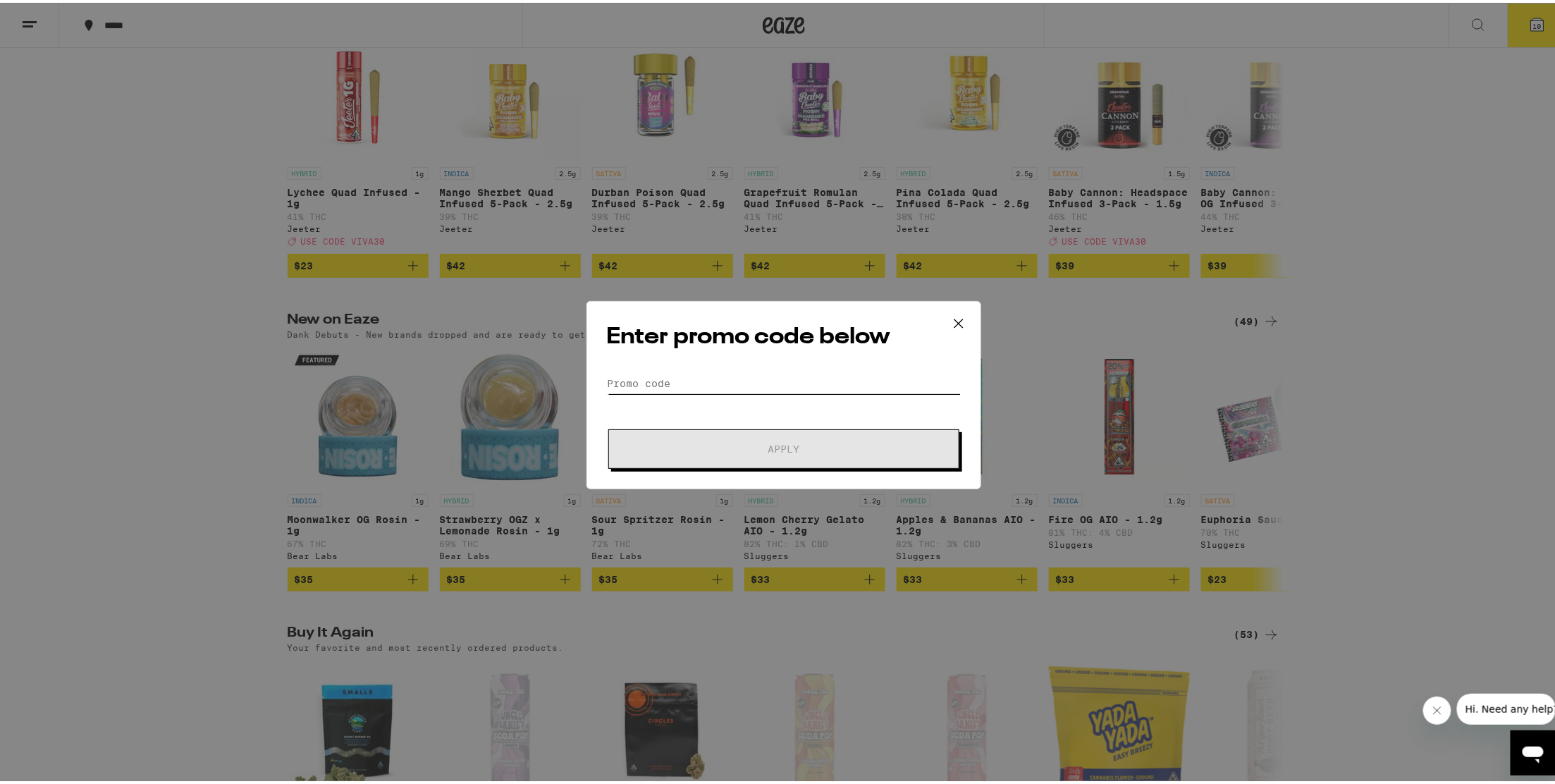
paste input "VIVA30"
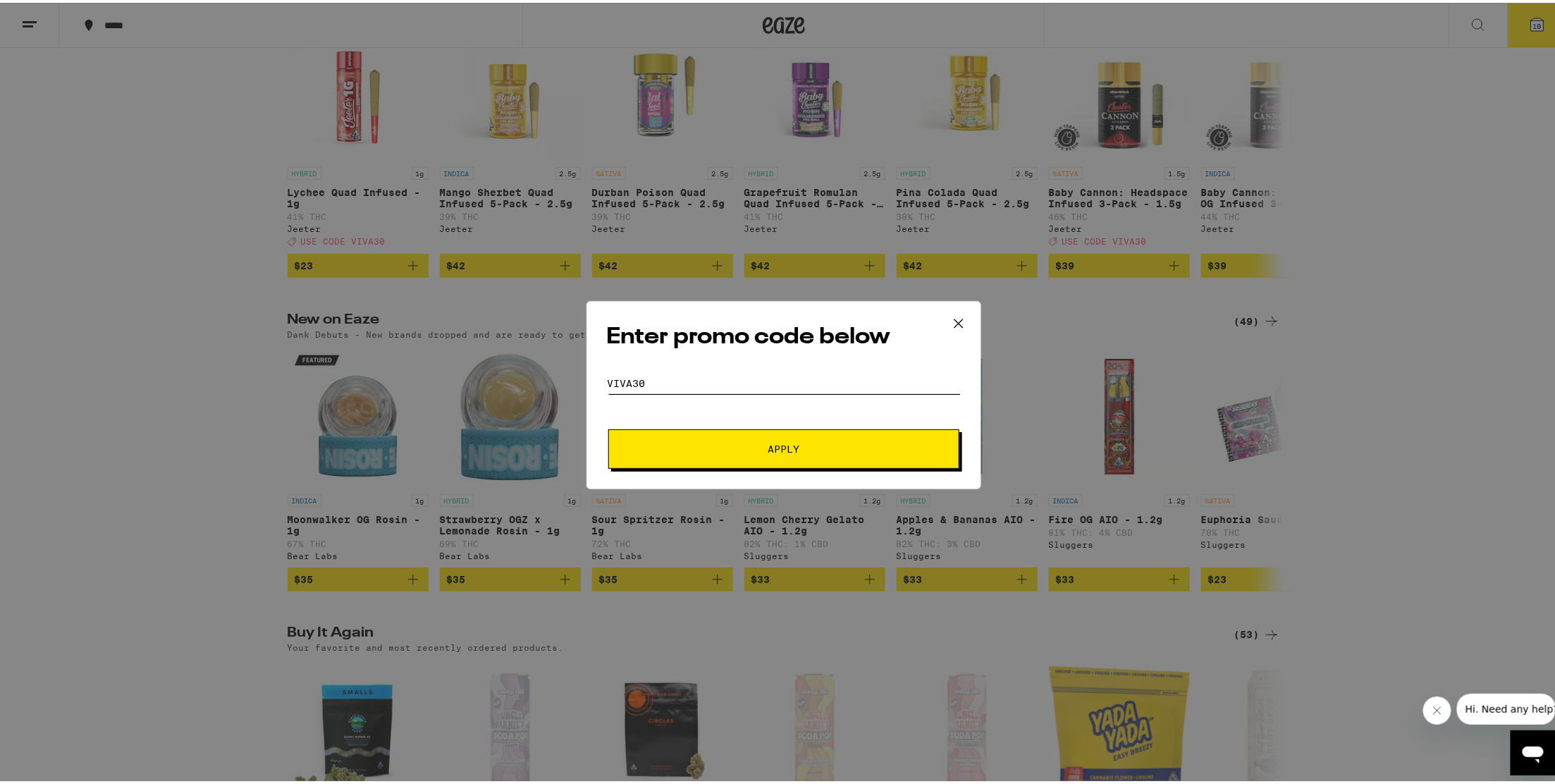
type input "VIVA30"
click at [812, 444] on span "Apply" at bounding box center [783, 446] width 254 height 10
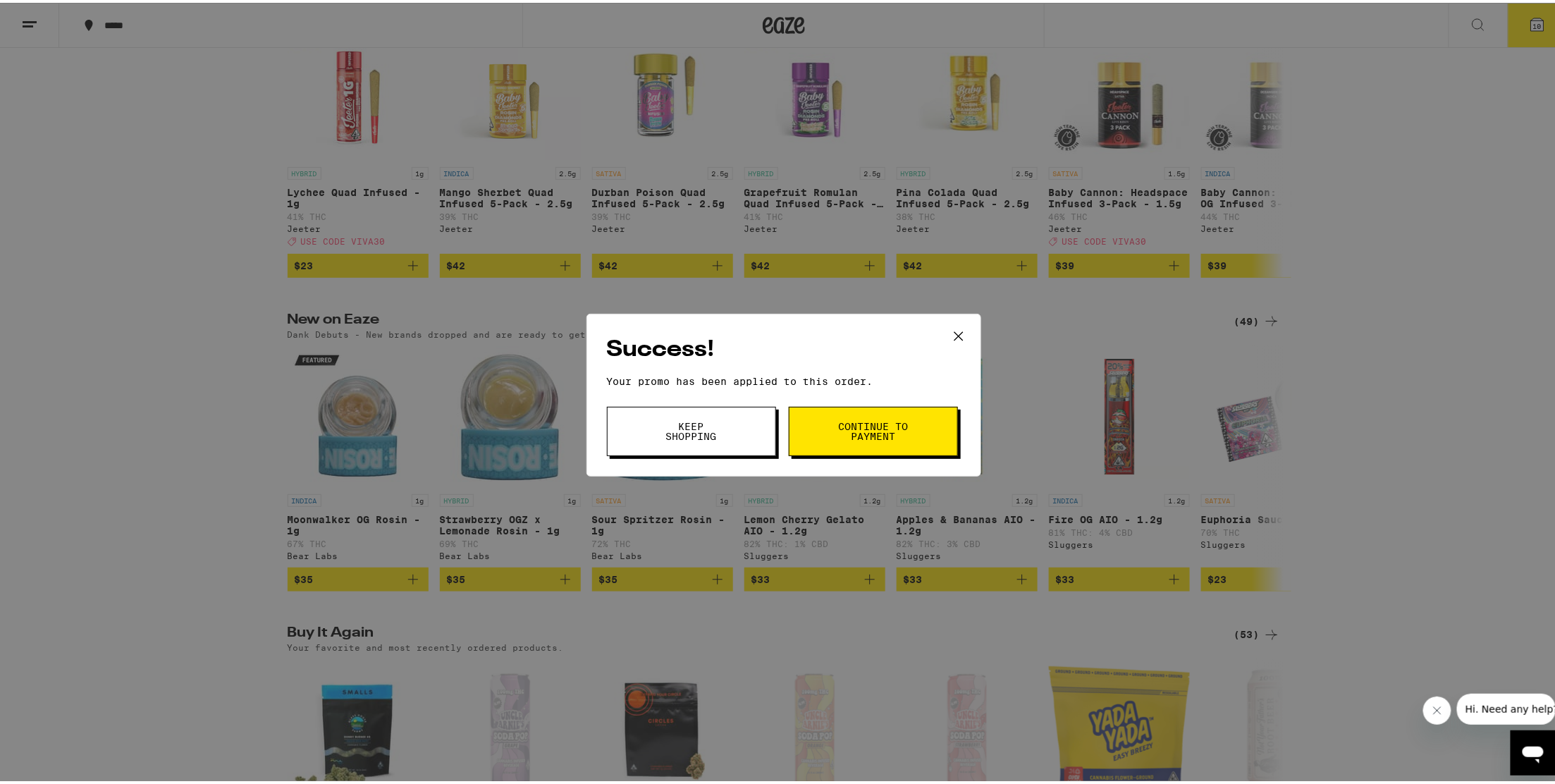
click at [812, 444] on button "Continue to payment" at bounding box center [874, 428] width 169 height 49
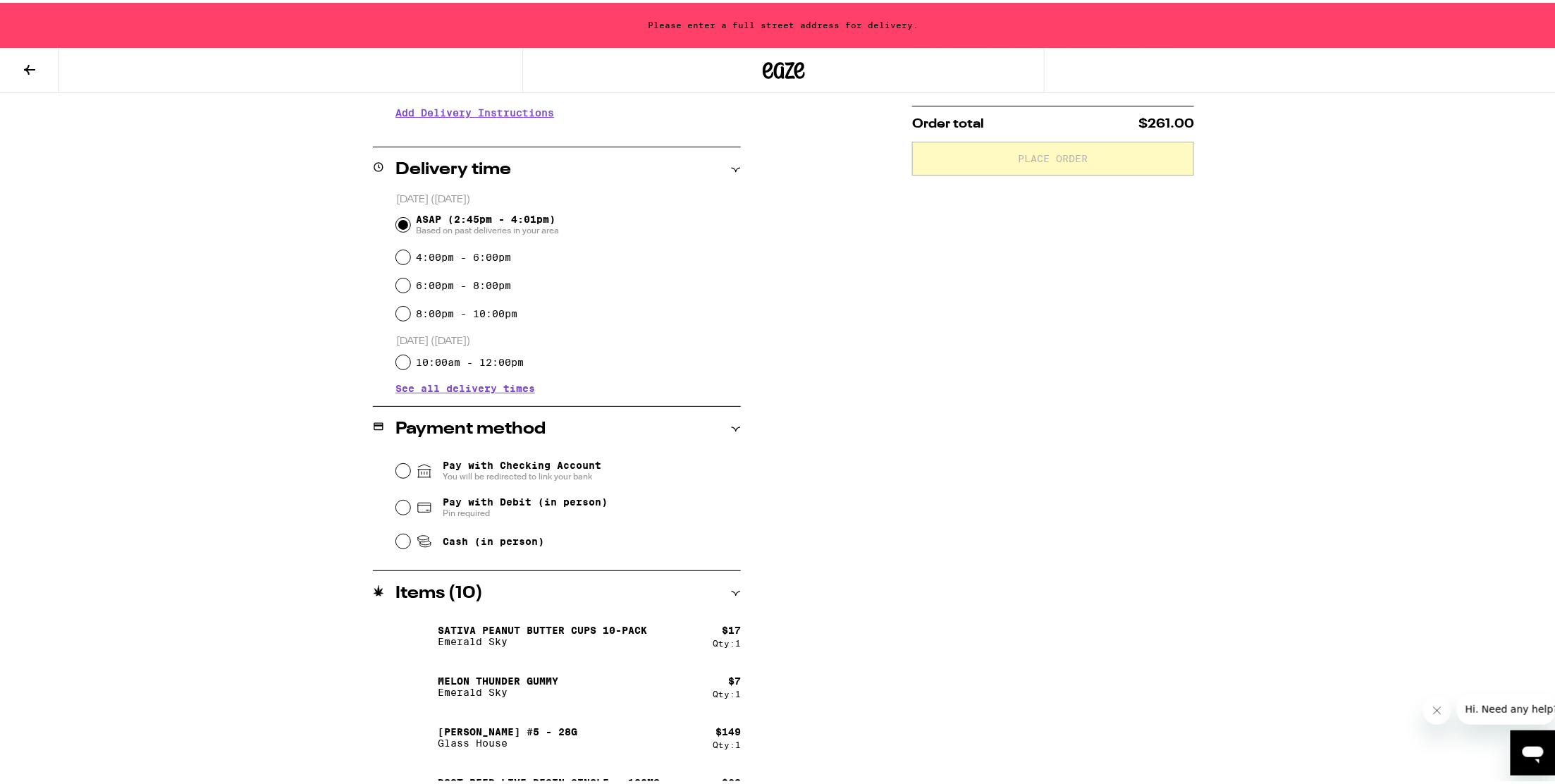
scroll to position [293, 0]
click at [30, 56] on button at bounding box center [30, 67] width 59 height 44
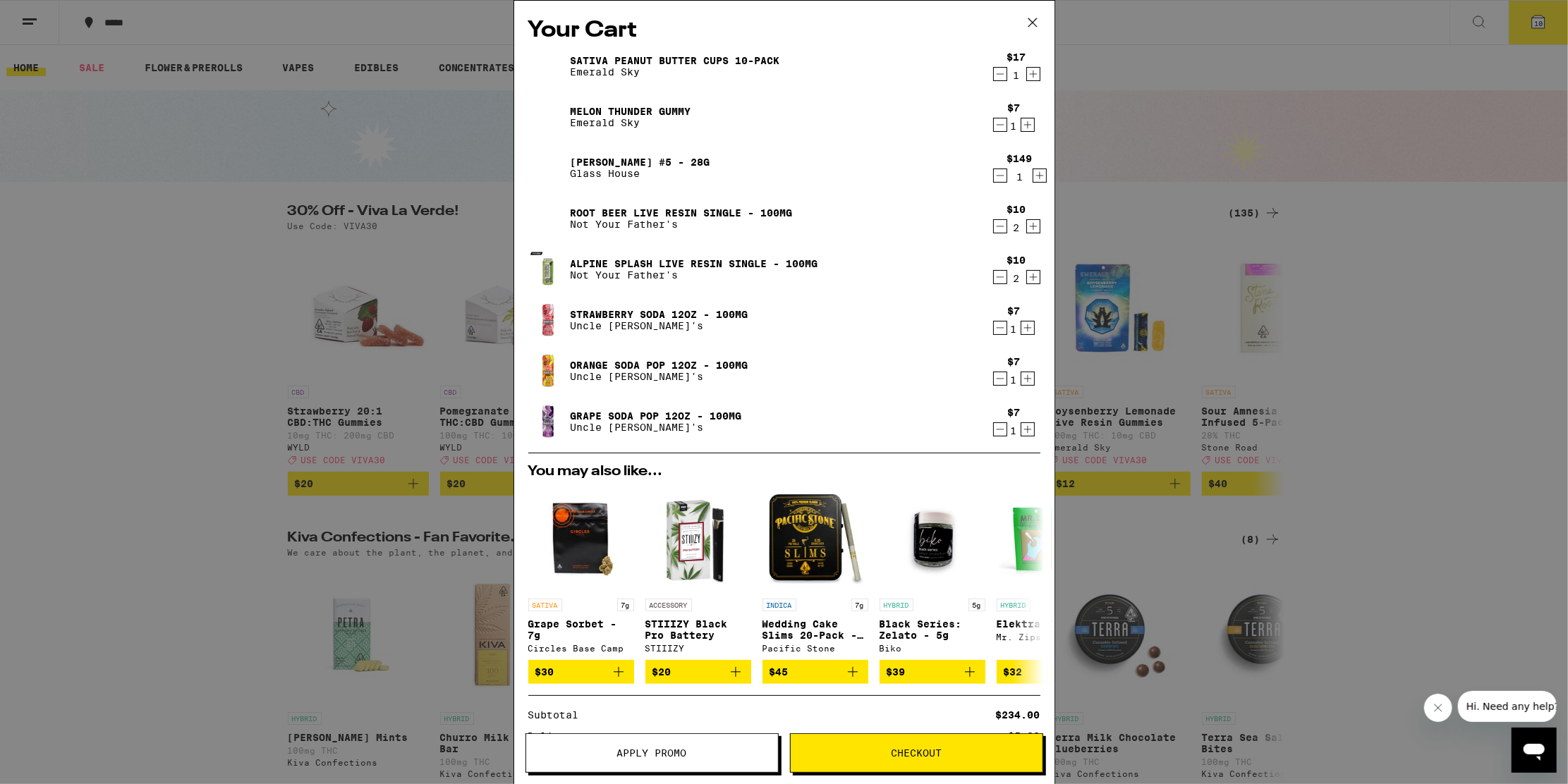
click at [993, 178] on icon "Decrement" at bounding box center [1000, 175] width 13 height 17
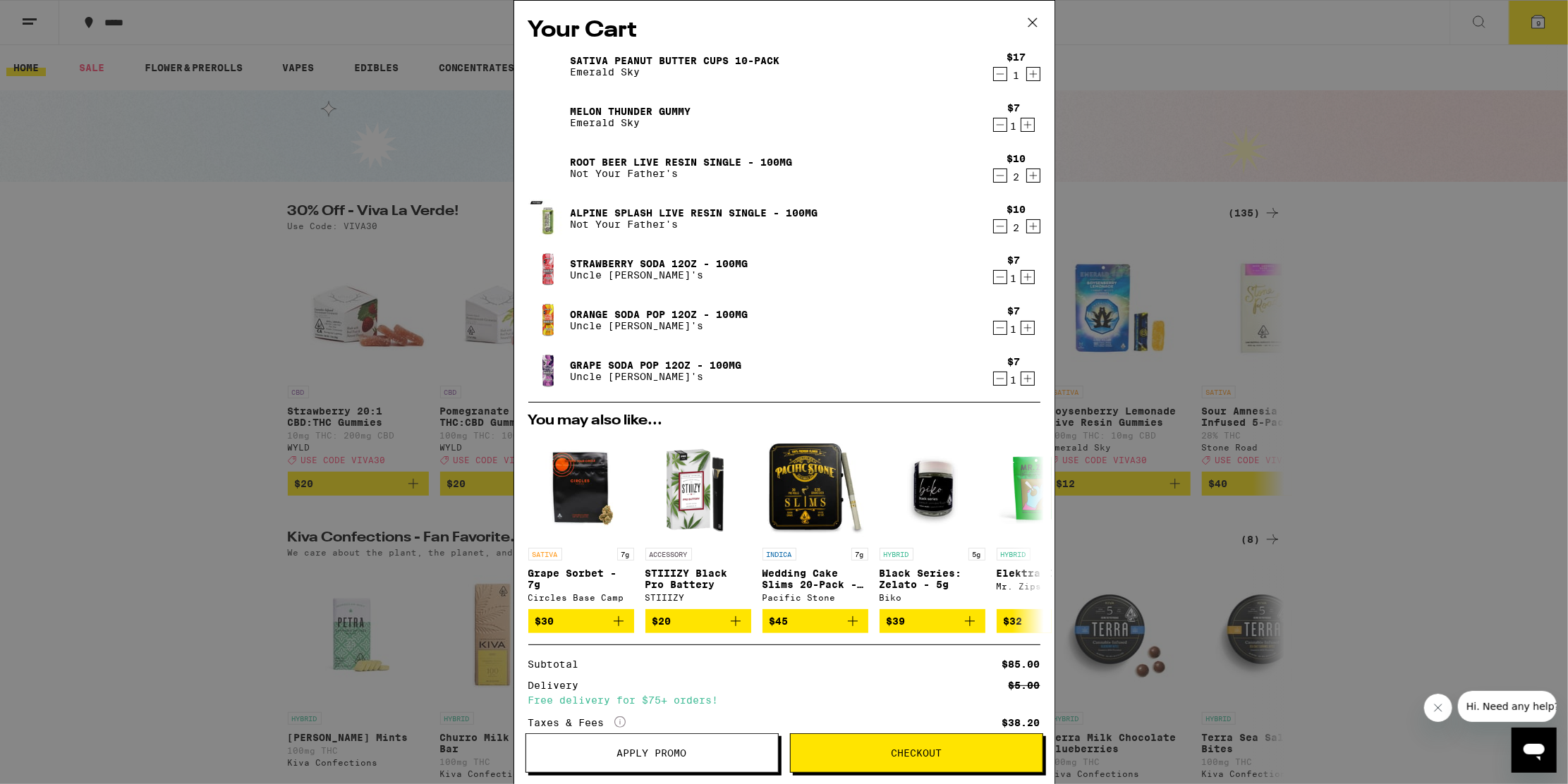
click at [933, 748] on span "Checkout" at bounding box center [916, 753] width 51 height 10
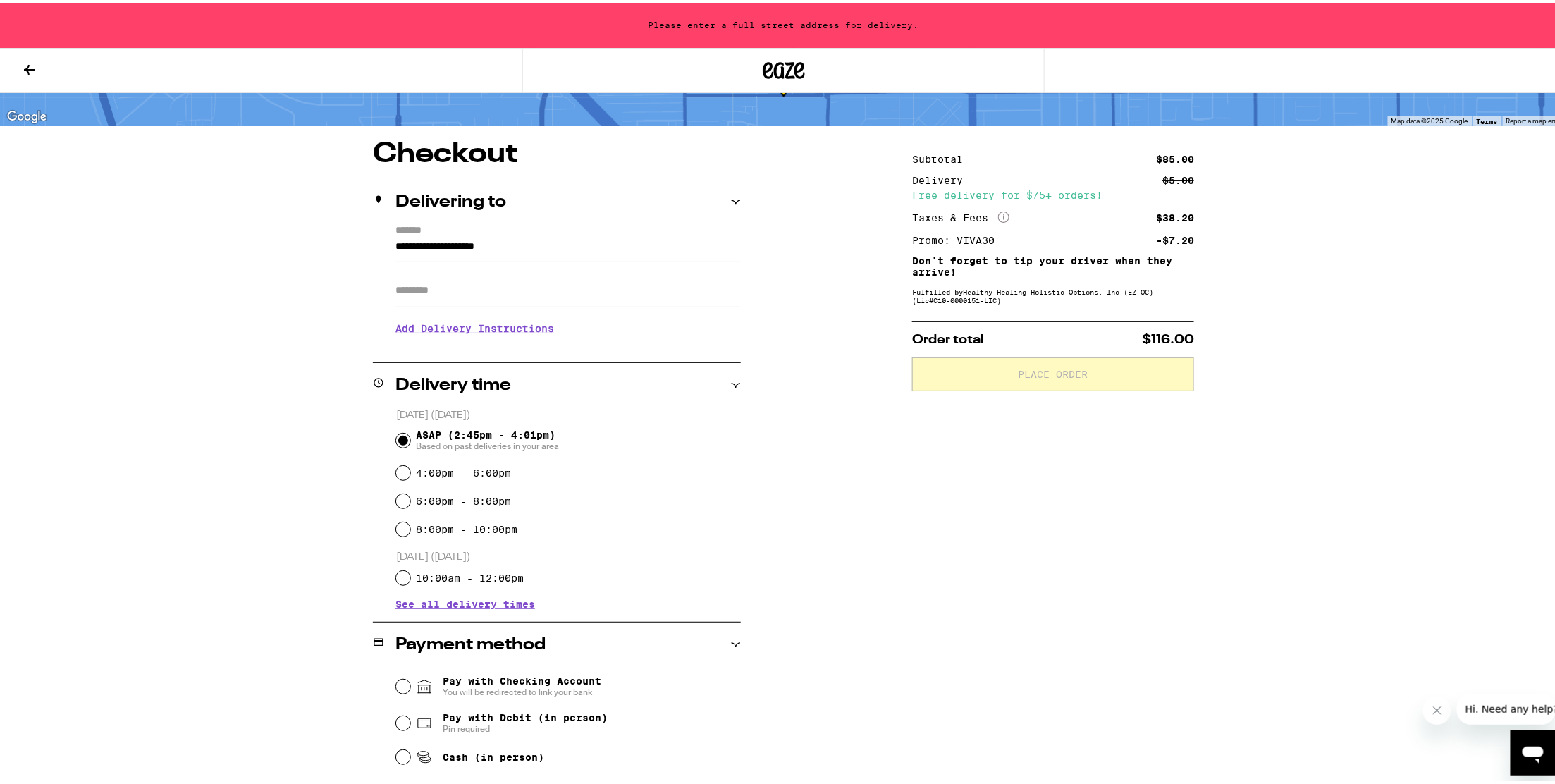
scroll to position [156, 0]
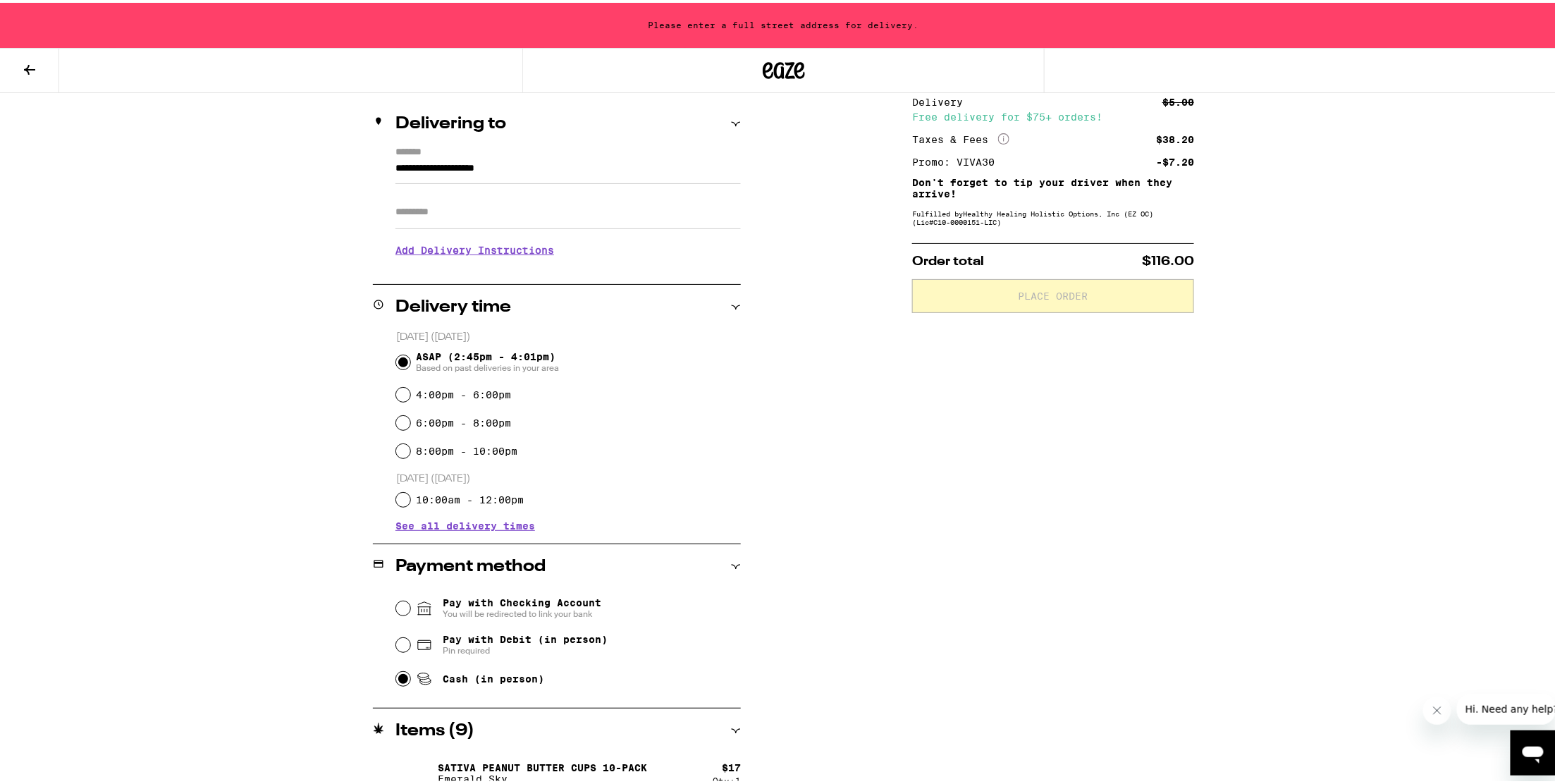
click at [399, 681] on input "Cash (in person)" at bounding box center [403, 676] width 14 height 14
radio input "true"
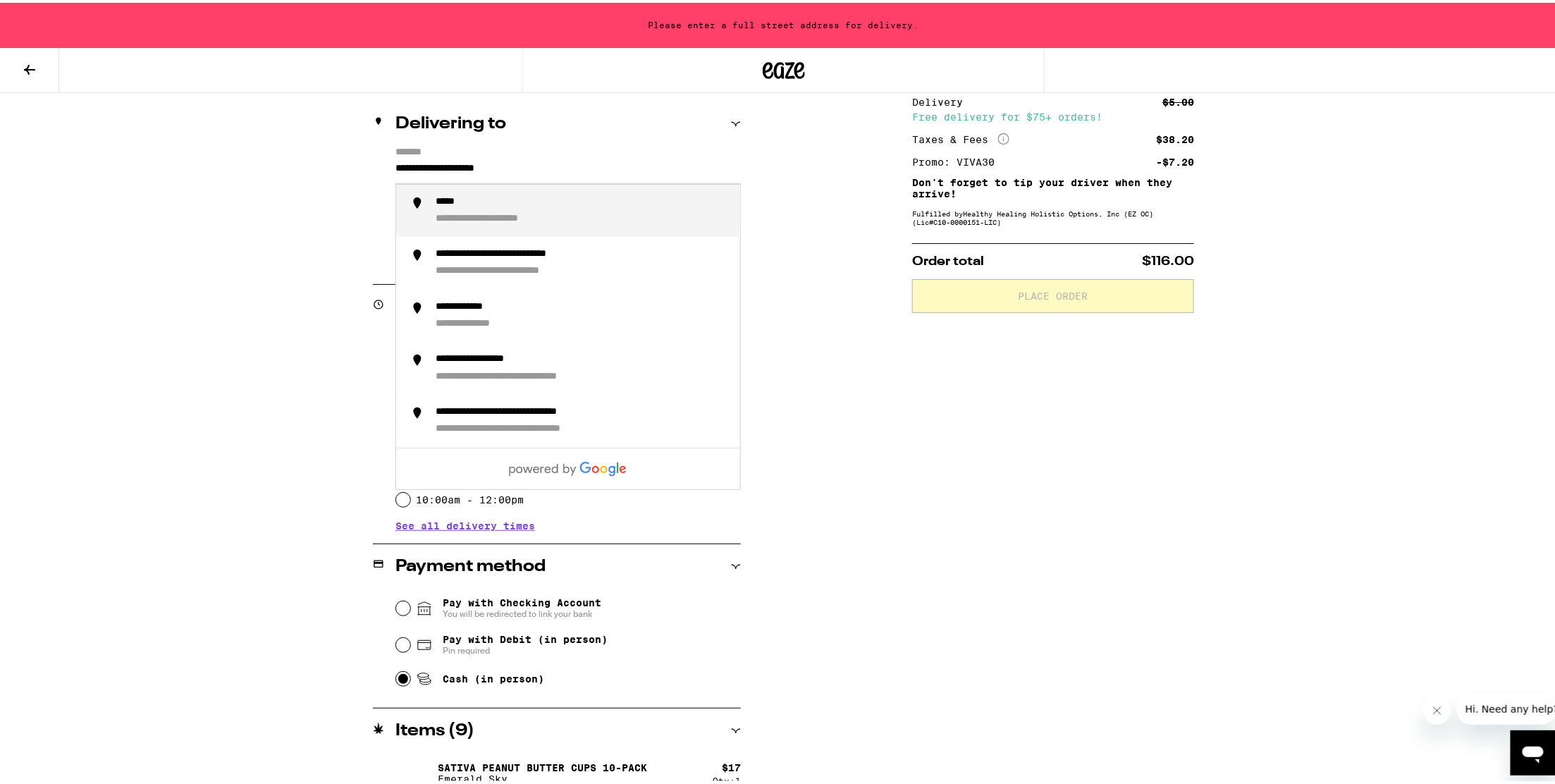
drag, startPoint x: 547, startPoint y: 166, endPoint x: 338, endPoint y: 176, distance: 209.2
click at [338, 176] on div "**********" at bounding box center [784, 583] width 1015 height 1047
click at [514, 209] on div "**********" at bounding box center [581, 208] width 293 height 30
type input "**********"
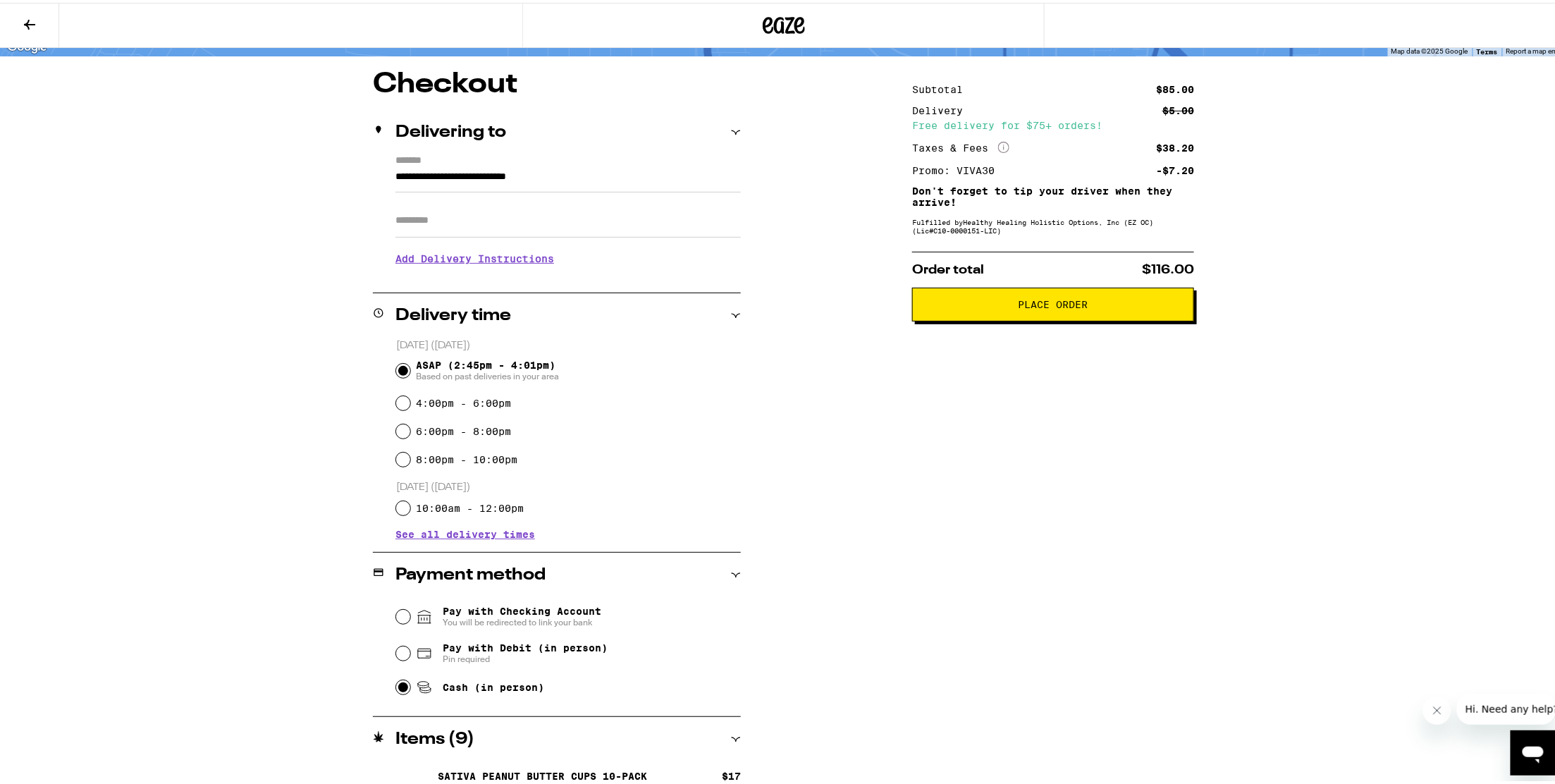
scroll to position [119, 0]
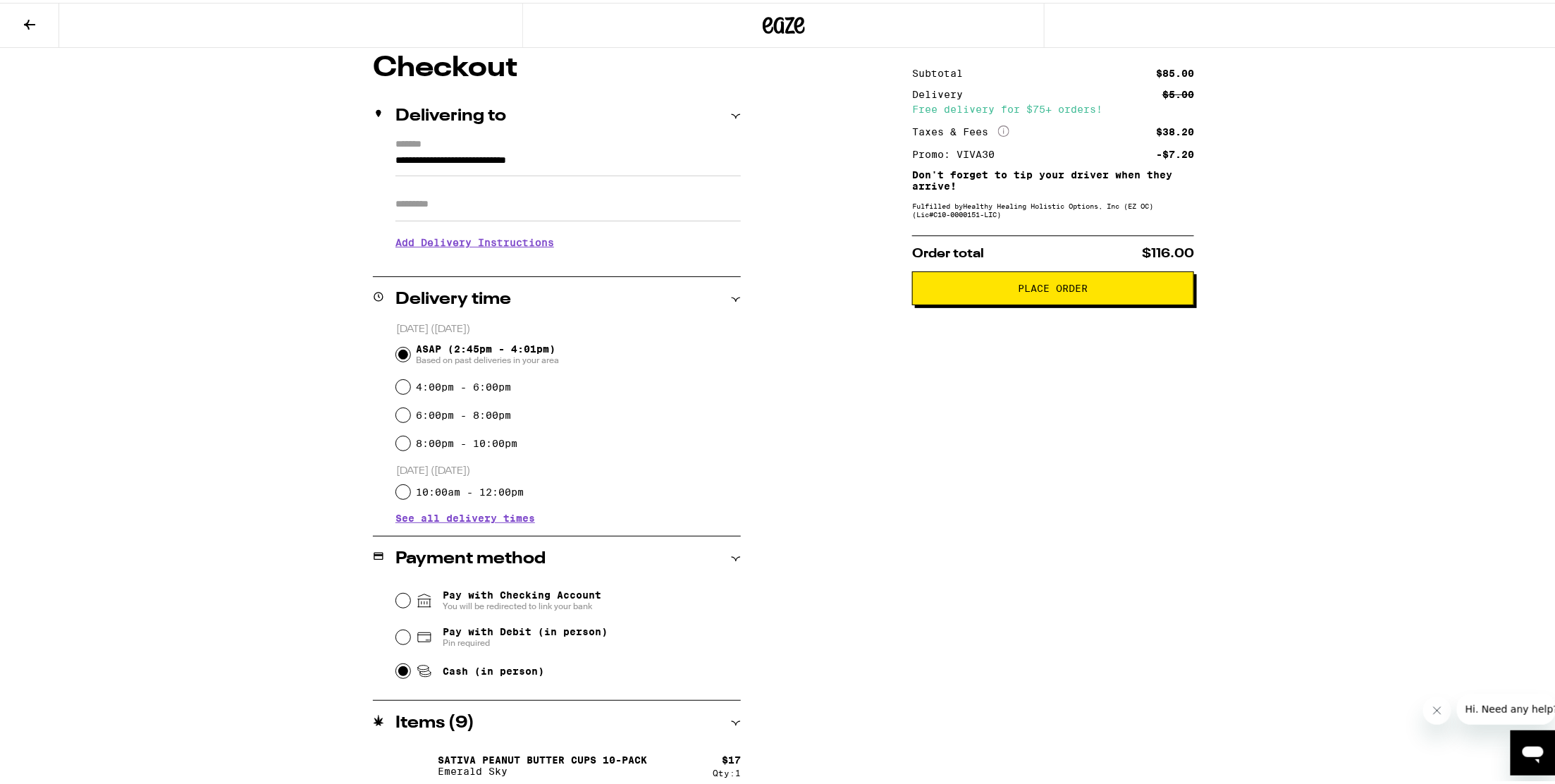
click at [495, 244] on h3 "Add Delivery Instructions" at bounding box center [568, 239] width 346 height 33
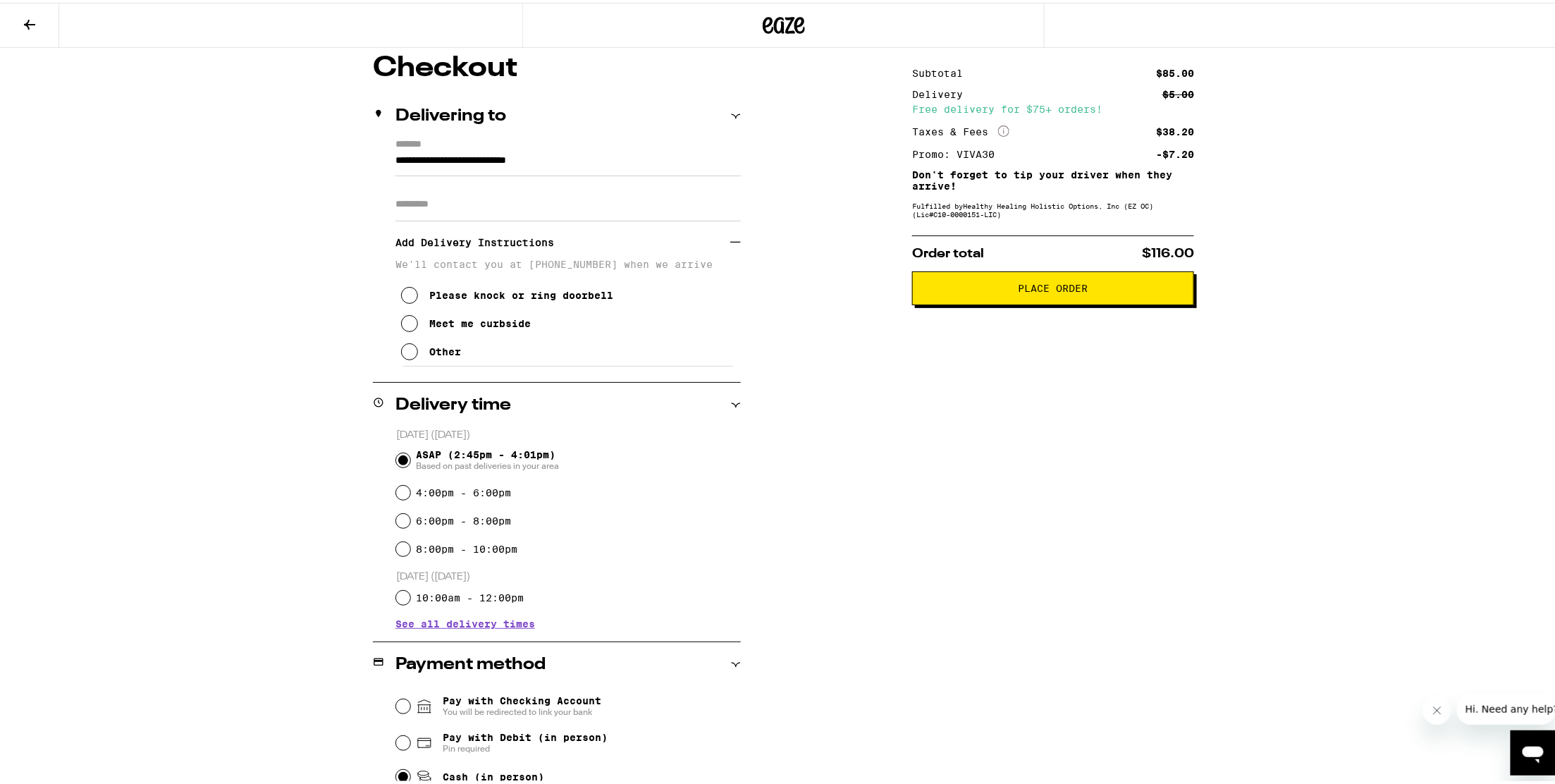
click at [401, 296] on icon at bounding box center [409, 292] width 17 height 17
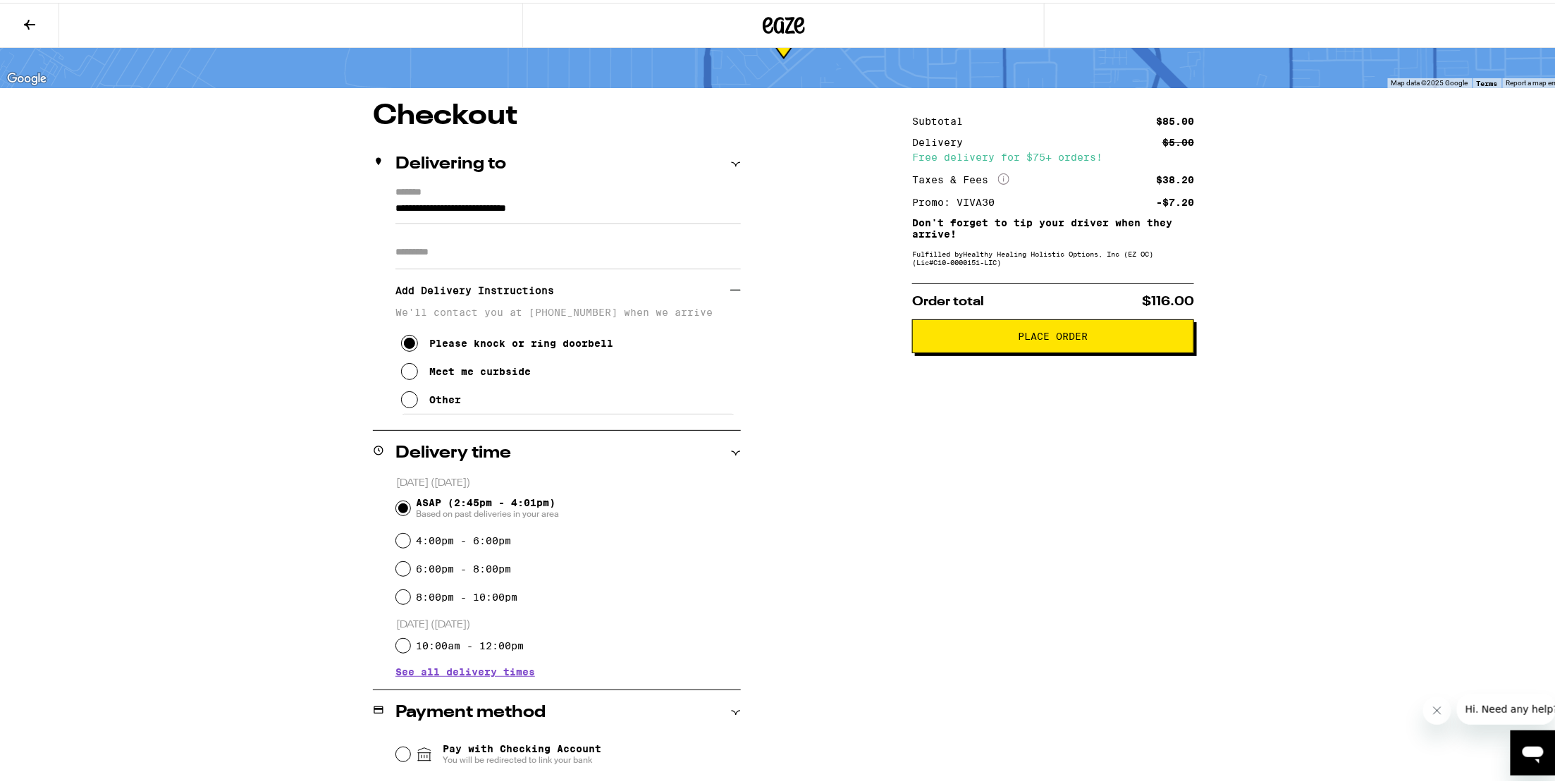
scroll to position [0, 0]
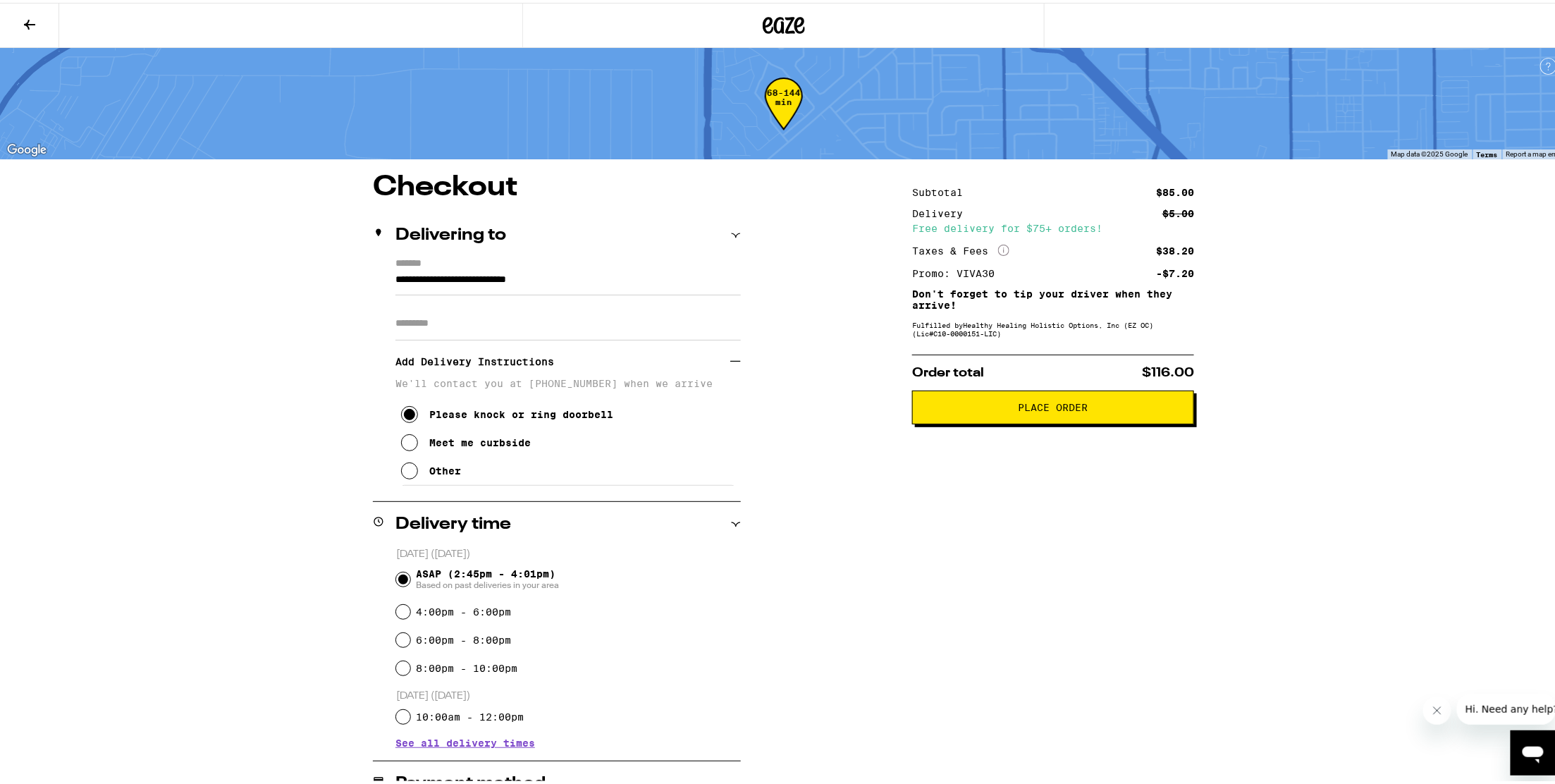
click at [1102, 409] on span "Place Order" at bounding box center [1053, 405] width 258 height 10
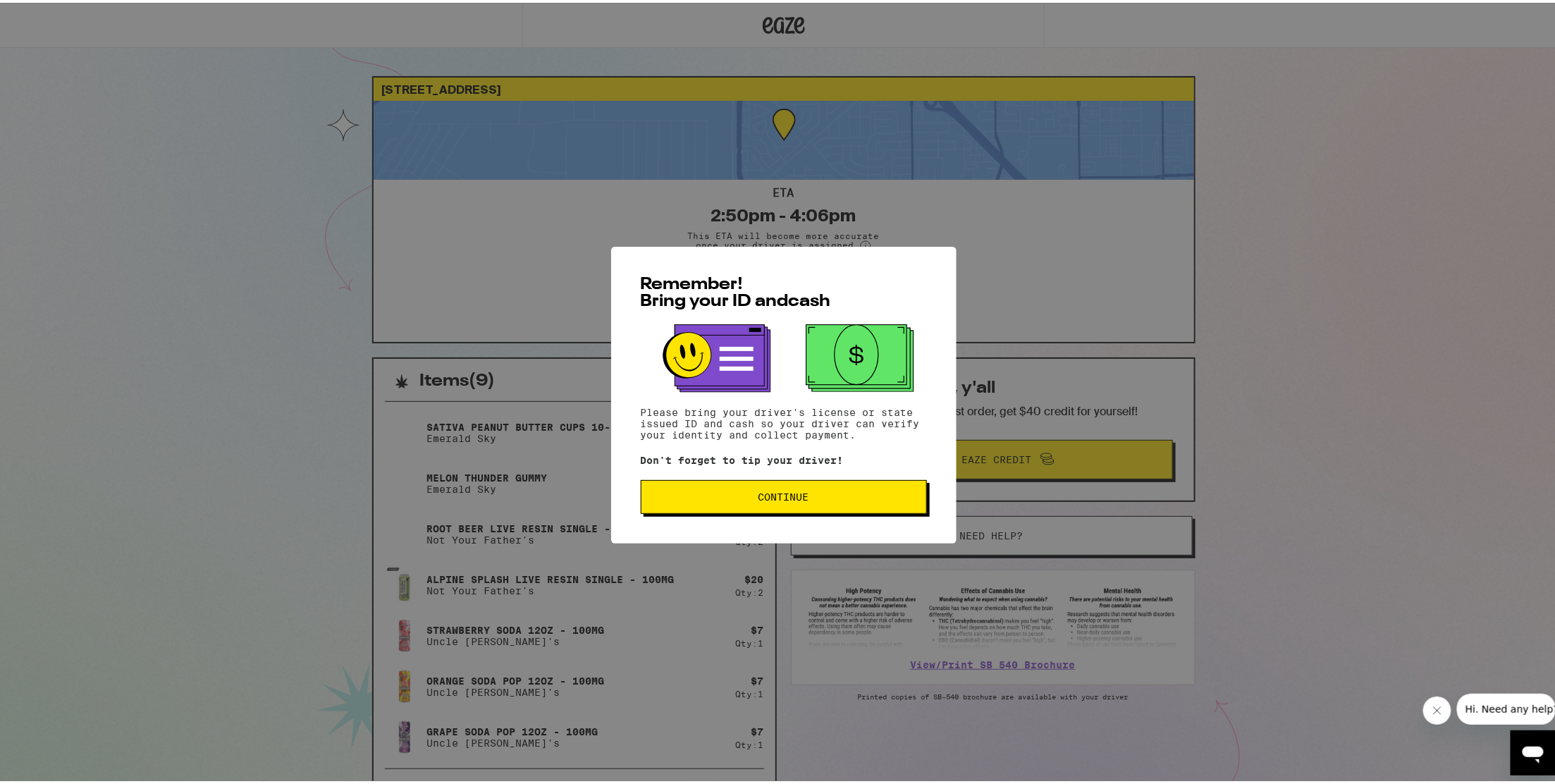
click at [761, 496] on span "Continue" at bounding box center [784, 494] width 51 height 10
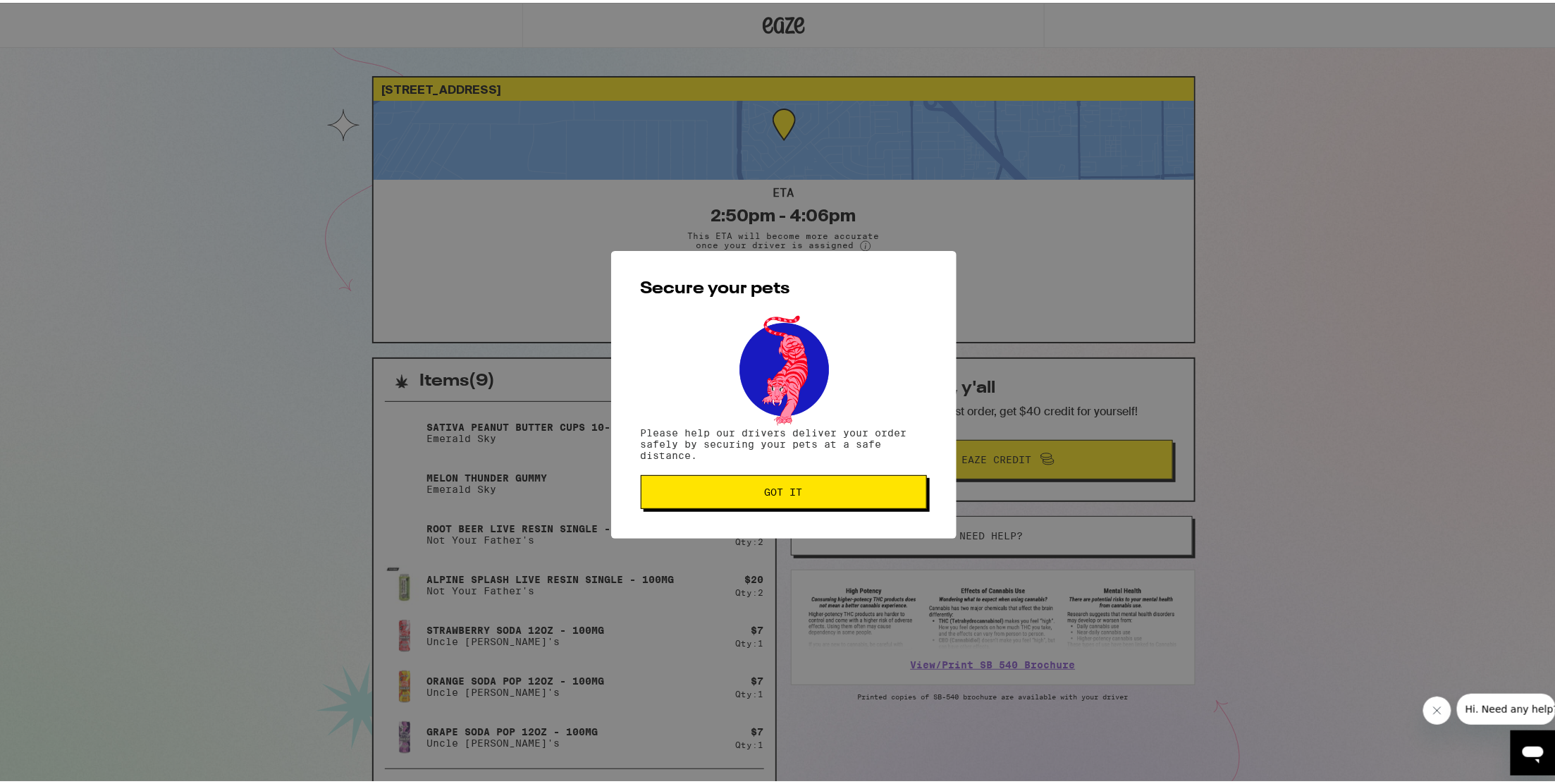
click at [762, 482] on button "Got it" at bounding box center [784, 489] width 286 height 34
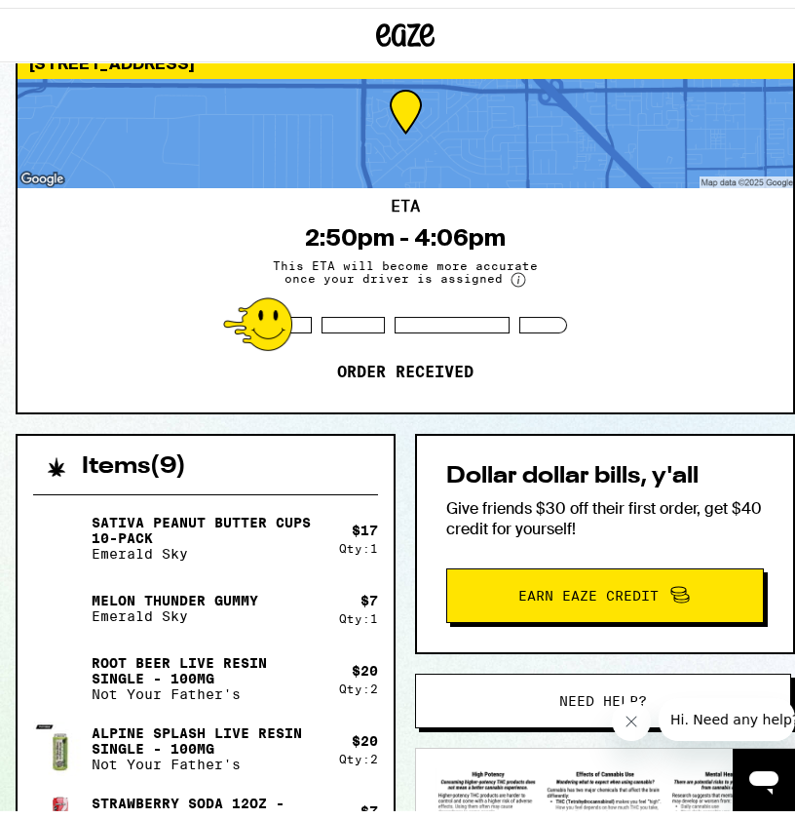
scroll to position [165, 0]
